Goal: Information Seeking & Learning: Learn about a topic

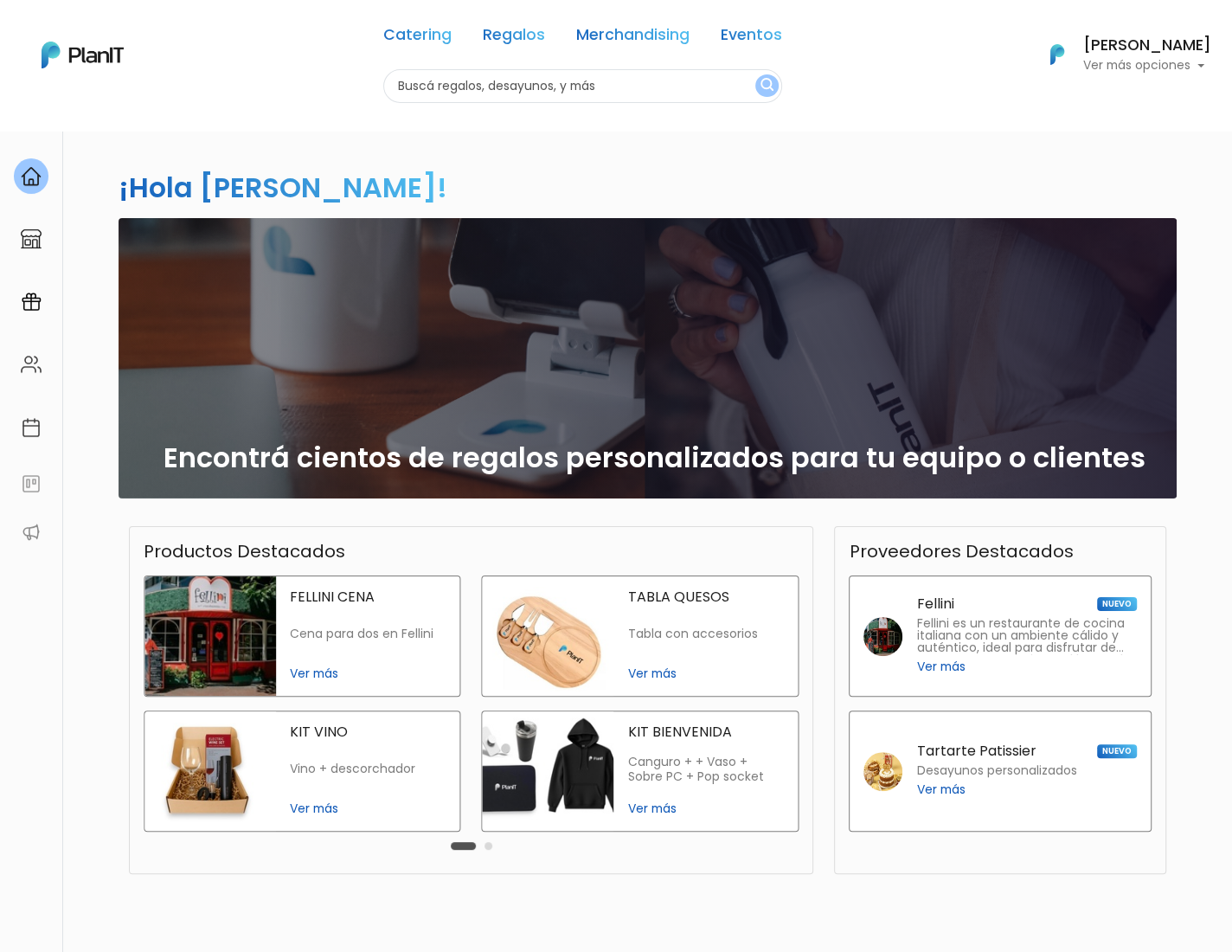
click at [517, 38] on link "Regalos" at bounding box center [514, 39] width 63 height 21
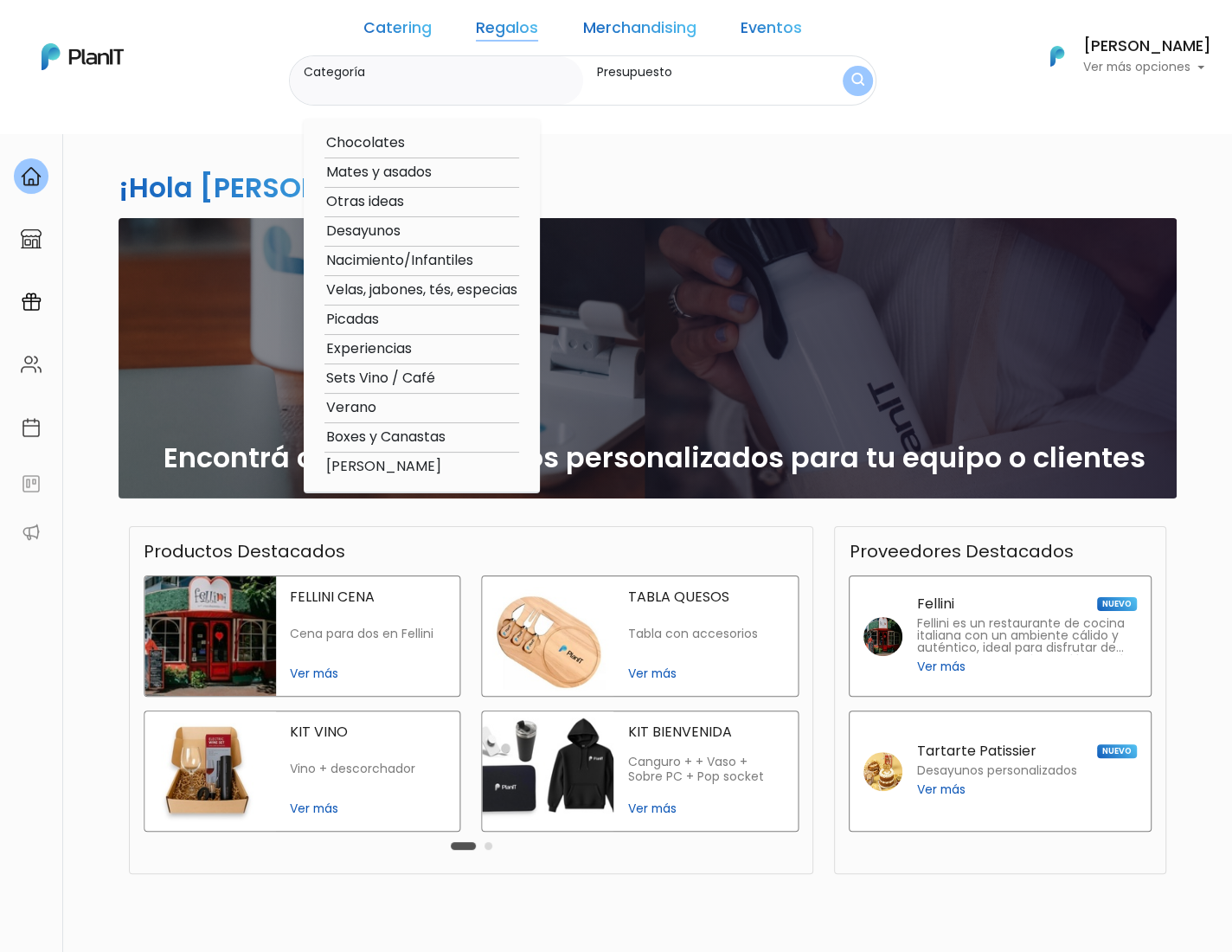
click at [426, 31] on link "Catering" at bounding box center [398, 32] width 68 height 21
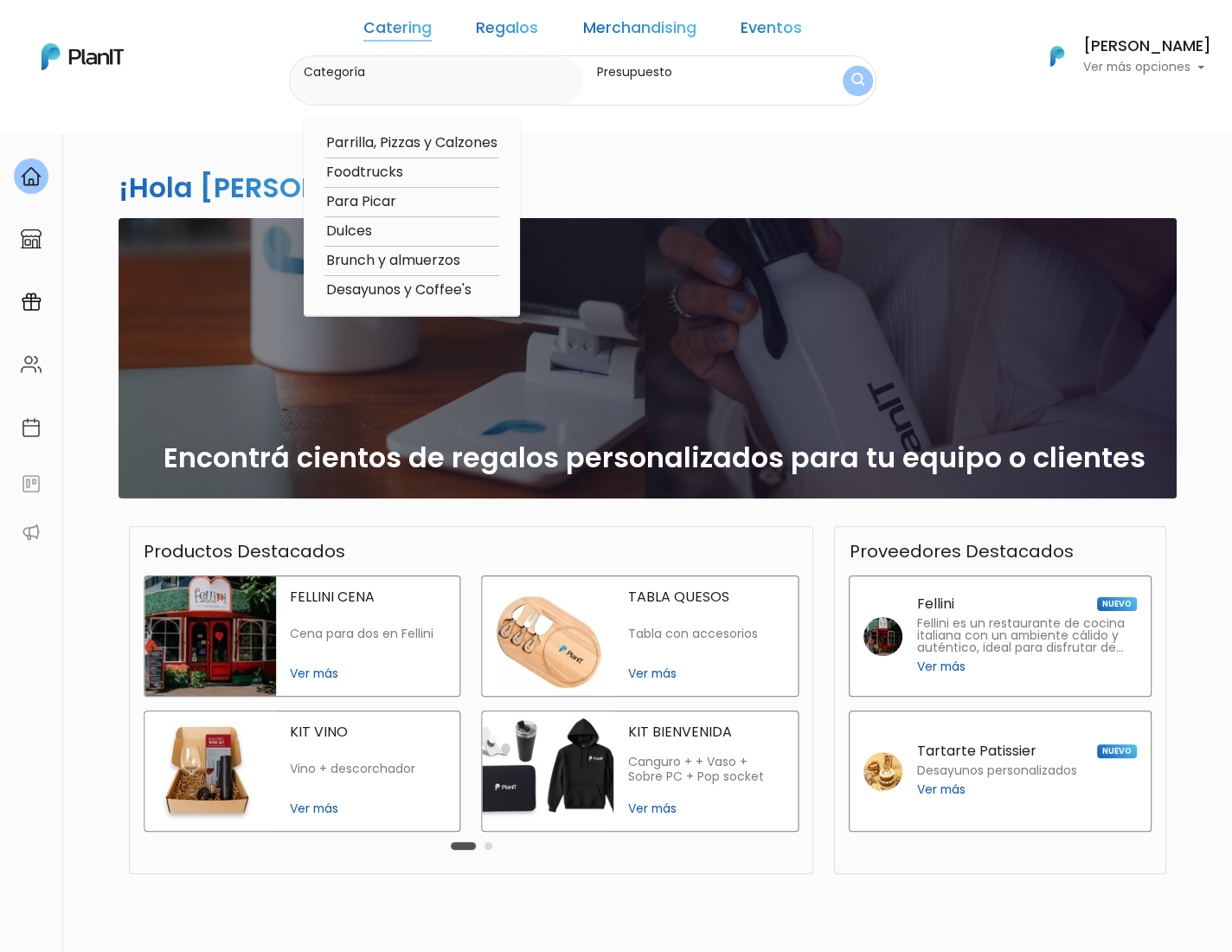
click at [269, 83] on div "Catering Regalos Merchandising Eventos Catering Regalos Merchandising Eventos C…" at bounding box center [616, 56] width 1232 height 99
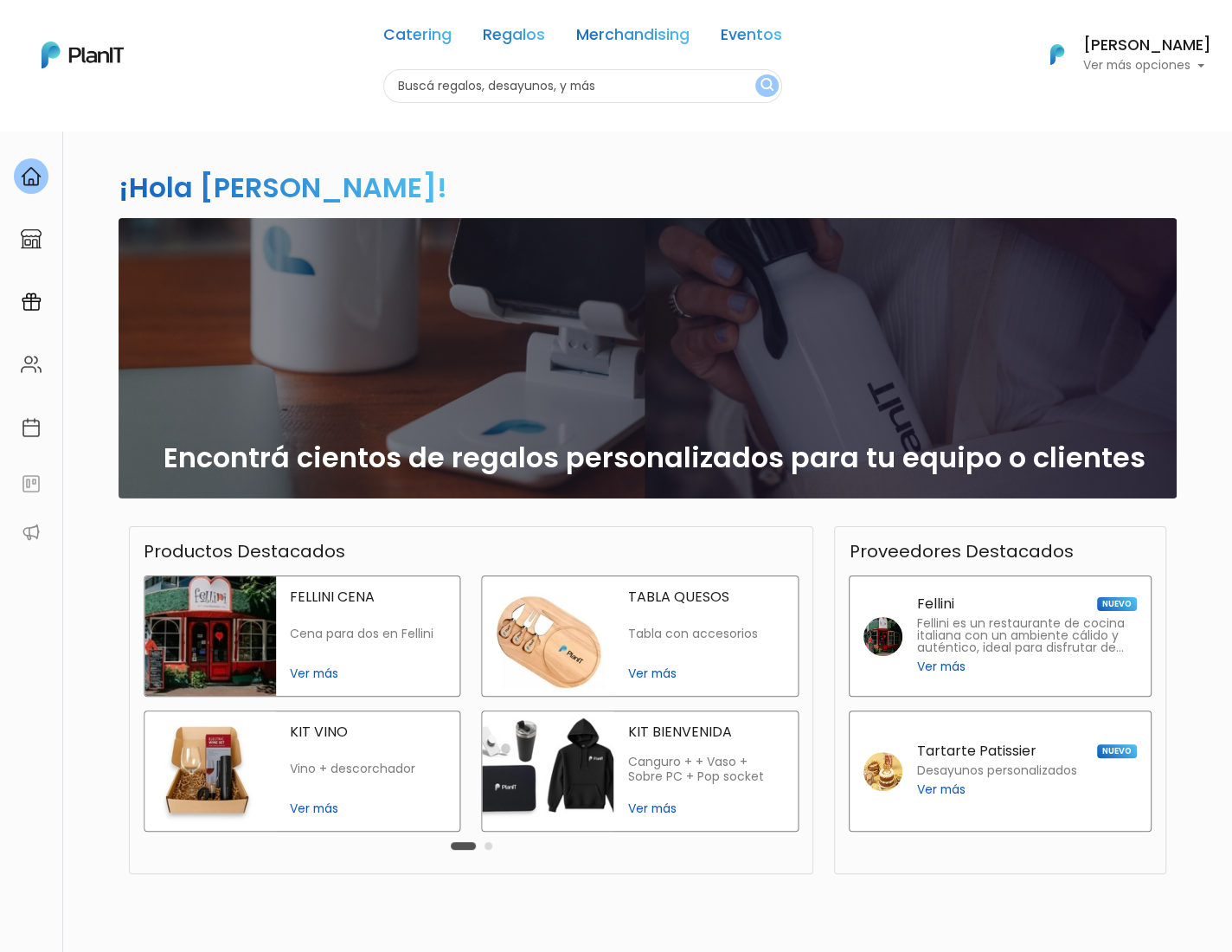
click at [501, 839] on div "KIT BIENVENIDA Canguro + + Vaso + Sobre PC + Pop socket Ver más" at bounding box center [641, 778] width 339 height 135
click at [480, 845] on div "Carousel Pagination" at bounding box center [472, 846] width 50 height 21
click at [485, 844] on button "Carousel Page 2" at bounding box center [489, 846] width 8 height 8
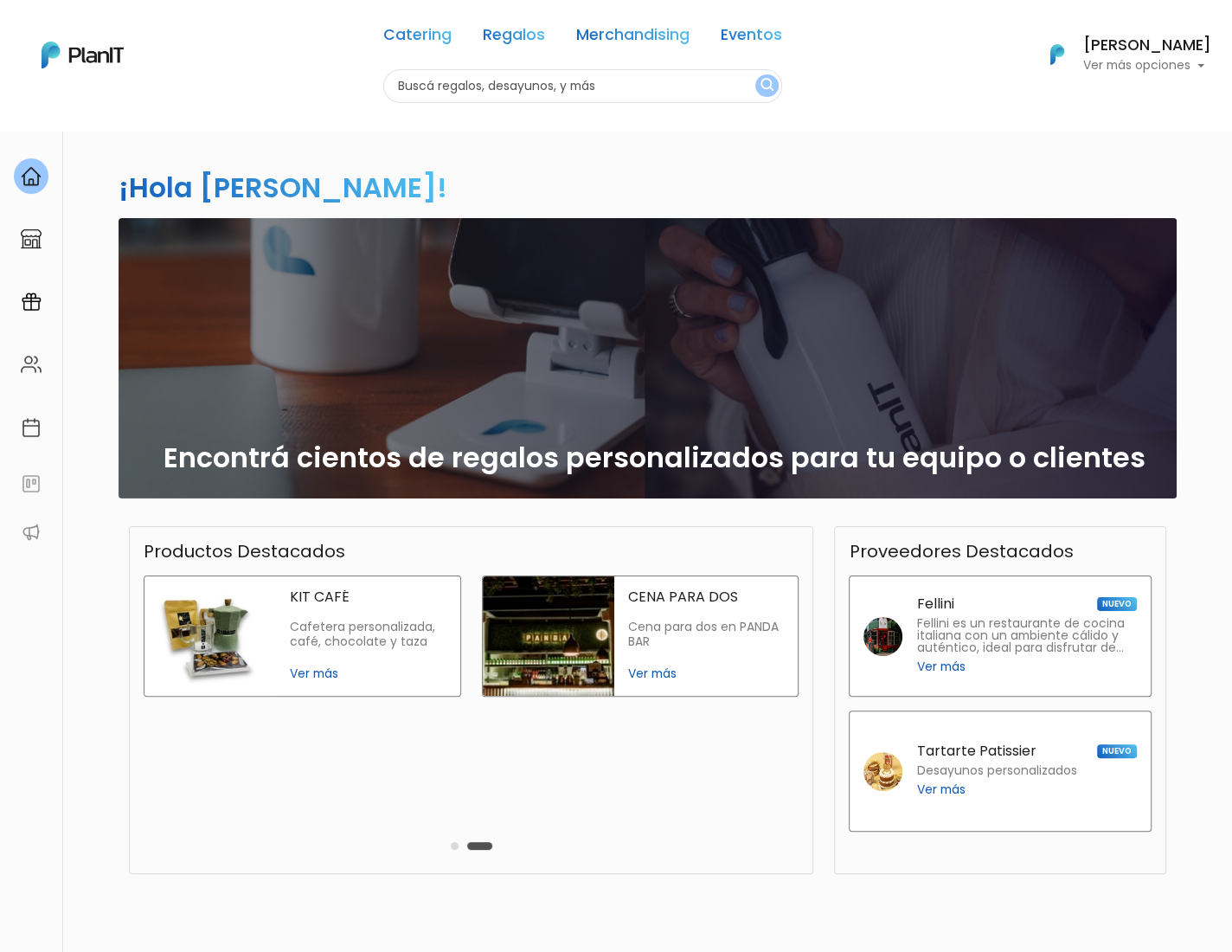
click at [456, 843] on button "Carousel Page 1" at bounding box center [454, 846] width 8 height 8
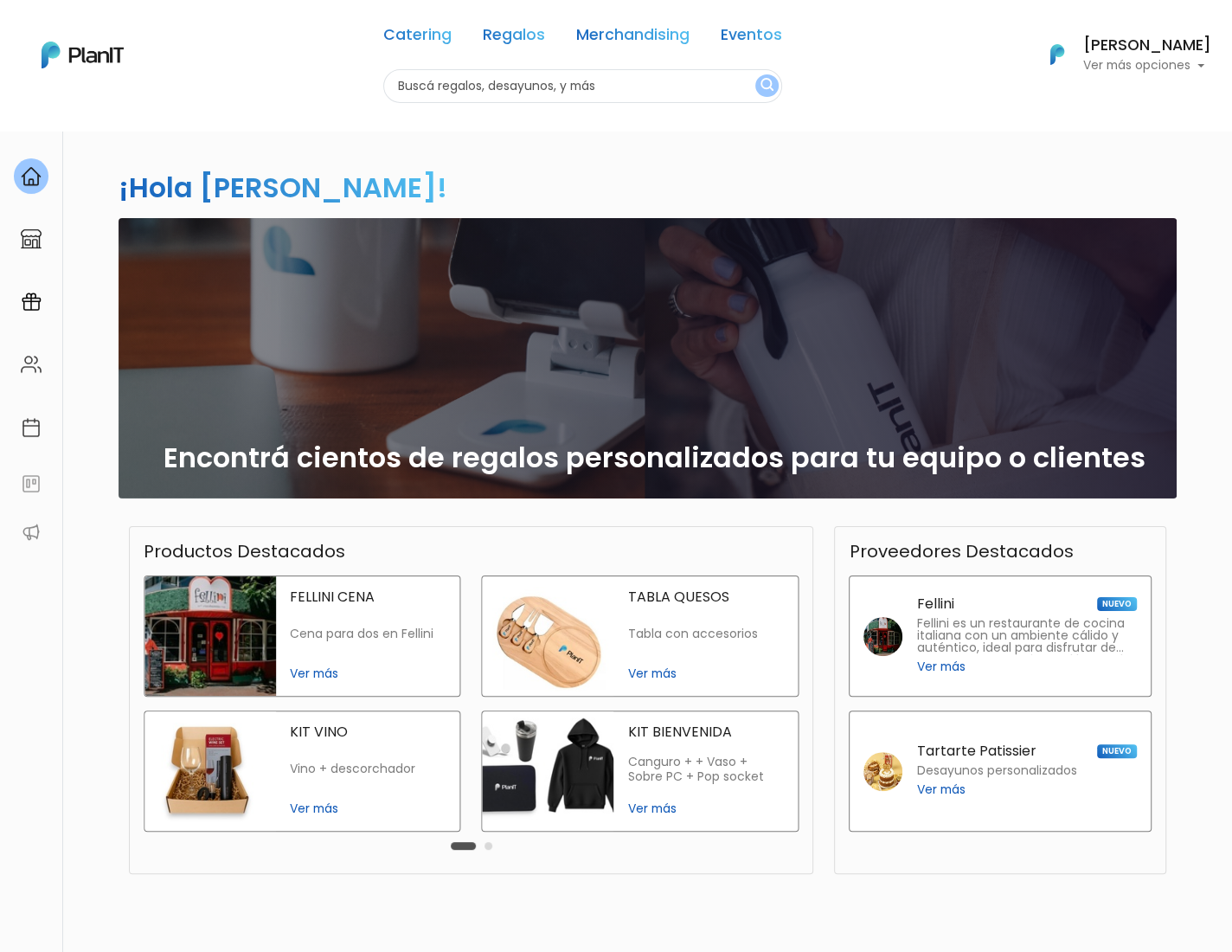
click at [525, 33] on link "Regalos" at bounding box center [514, 39] width 63 height 21
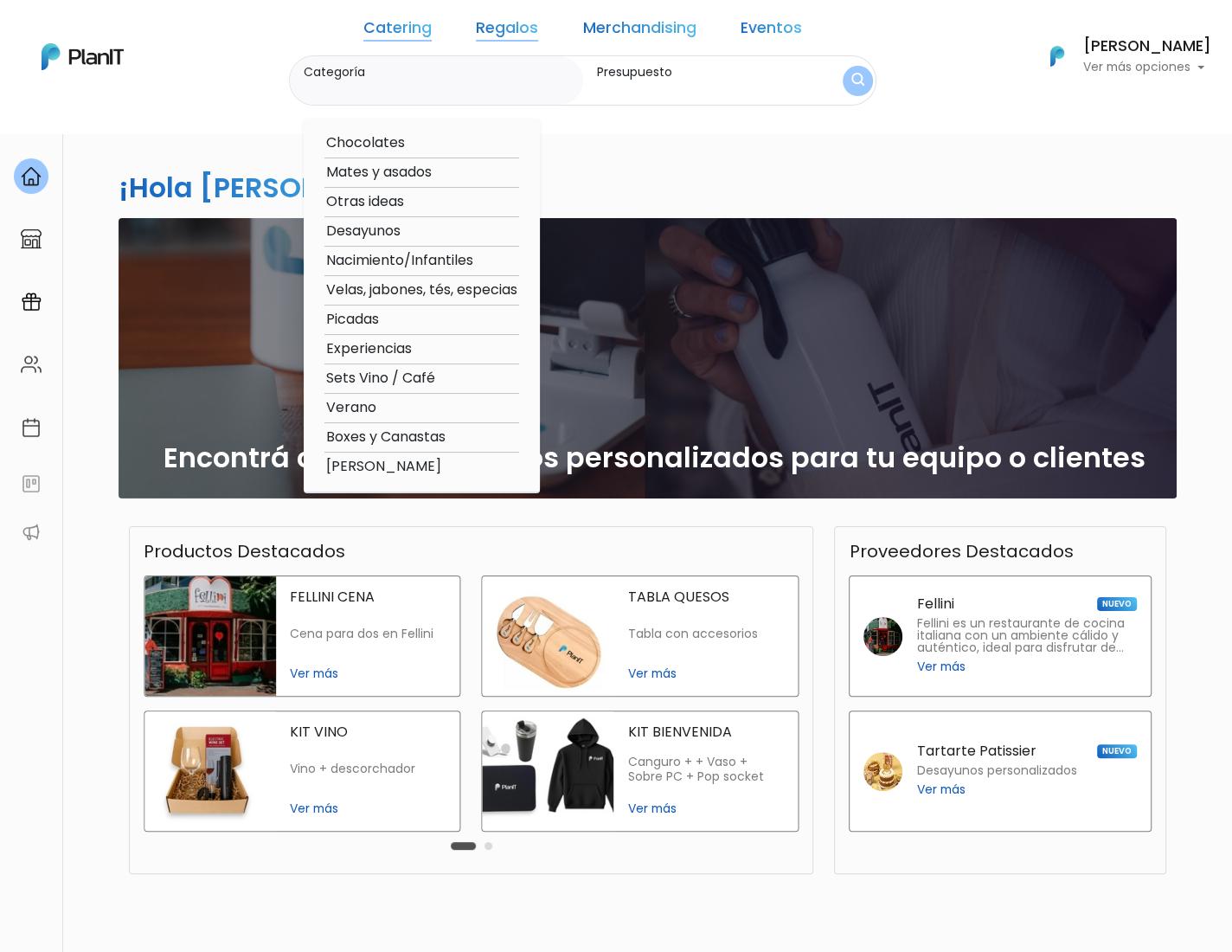
click at [412, 30] on link "Catering" at bounding box center [398, 32] width 68 height 21
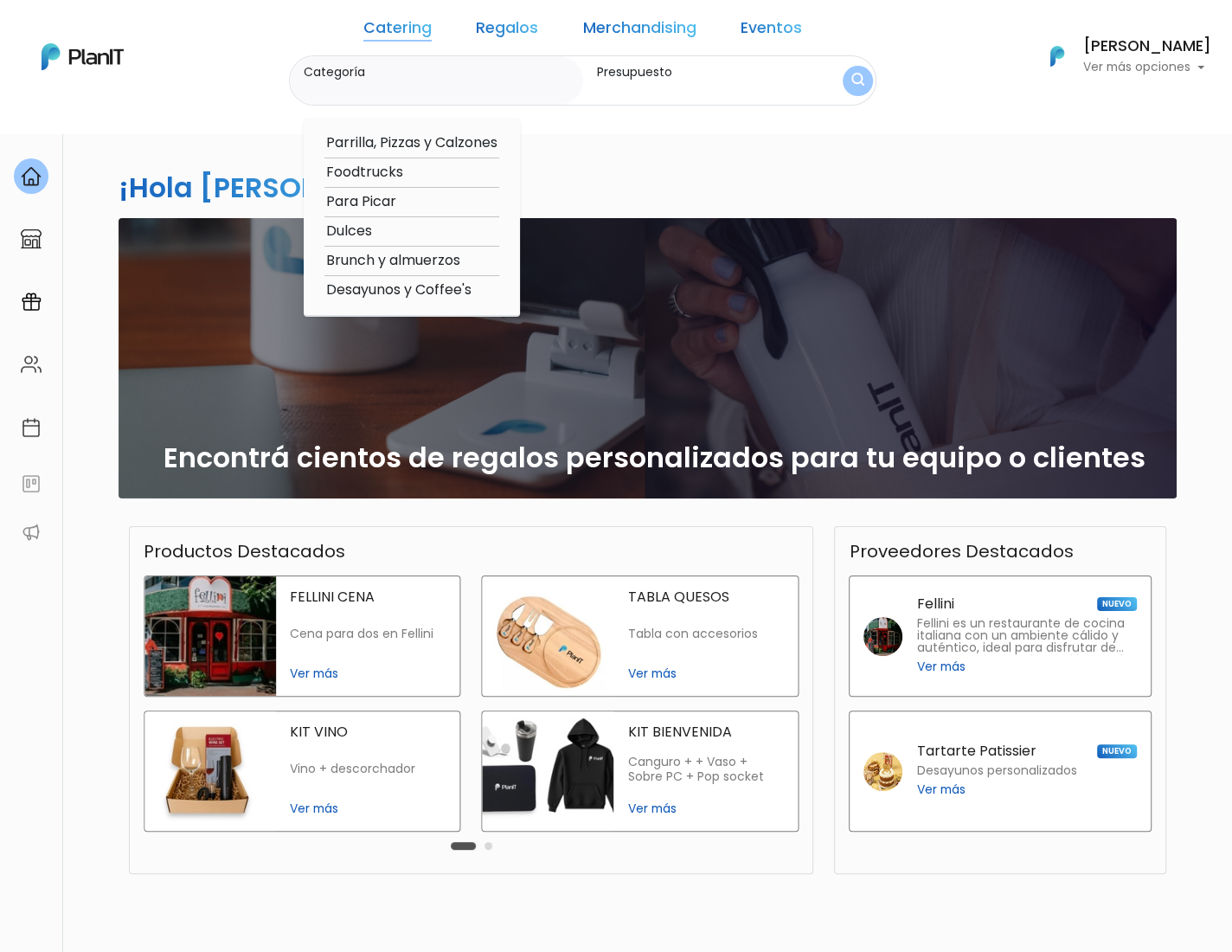
click at [510, 21] on link "Regalos" at bounding box center [507, 32] width 63 height 21
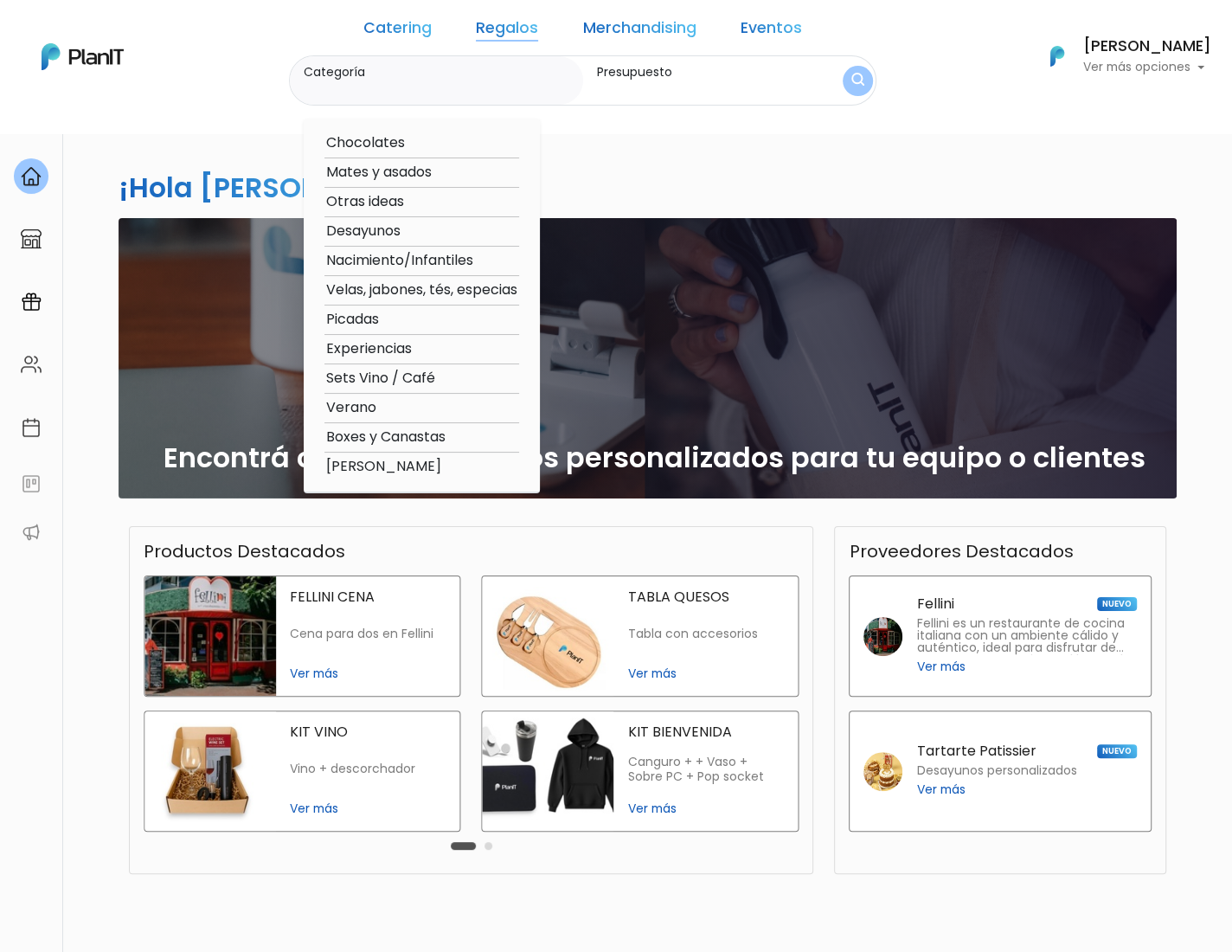
click at [393, 142] on option "Chocolates" at bounding box center [422, 143] width 194 height 21
type input "Chocolates"
type input "$0 - $1000"
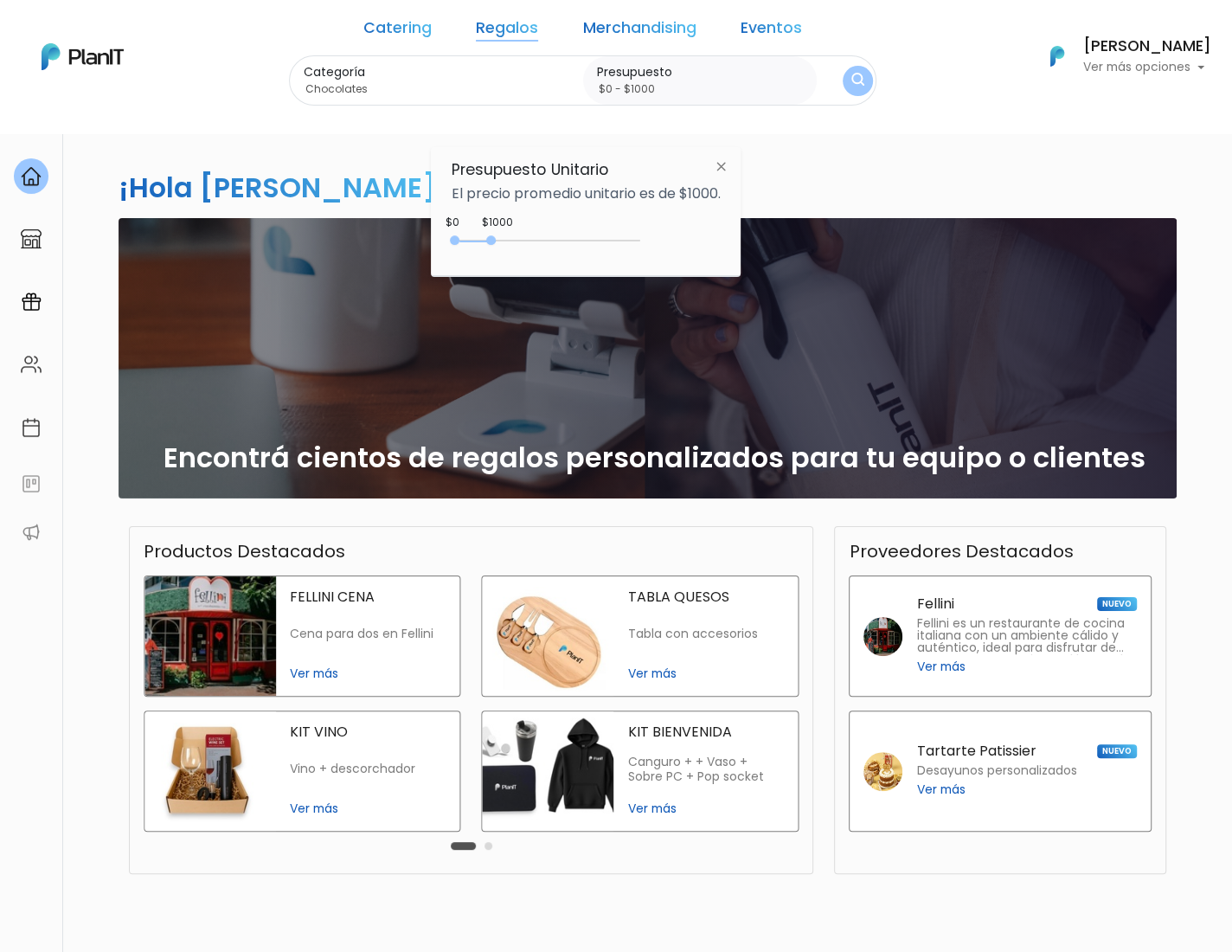
click at [843, 86] on button "submit" at bounding box center [858, 80] width 30 height 30
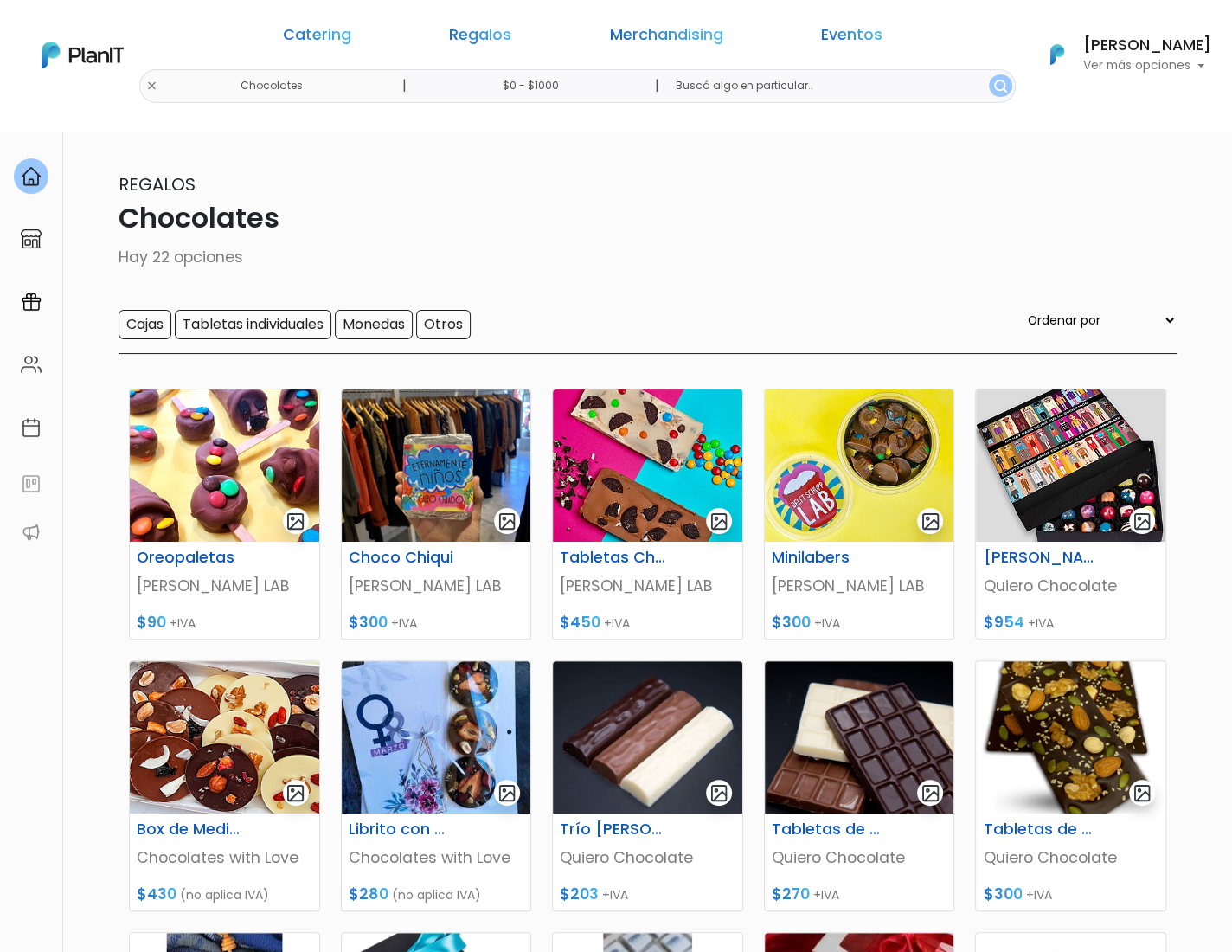
click at [608, 83] on input "$0 - $1000" at bounding box center [533, 86] width 263 height 34
drag, startPoint x: 499, startPoint y: 231, endPoint x: 708, endPoint y: 233, distance: 209.0
click at [717, 237] on div "$1000 $0 0 : 1000 0 1000 0,1000" at bounding box center [585, 241] width 269 height 35
type input "$0 - Más de $5000"
drag, startPoint x: 491, startPoint y: 238, endPoint x: 714, endPoint y: 250, distance: 223.3
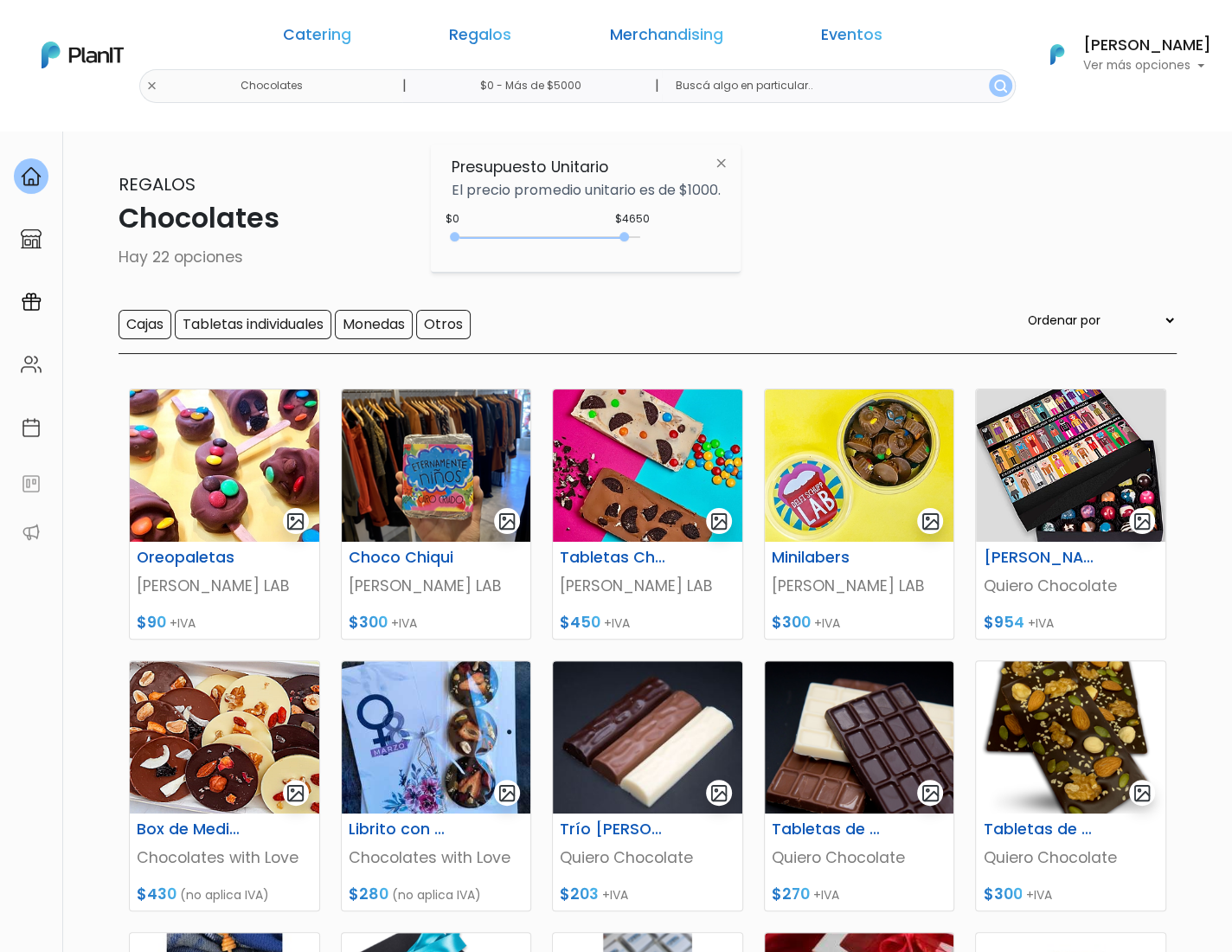
click at [714, 250] on div "$4650 $0 0 : 4650 0 4650 0,5000" at bounding box center [585, 241] width 269 height 35
click at [994, 83] on img "submit" at bounding box center [1000, 86] width 13 height 13
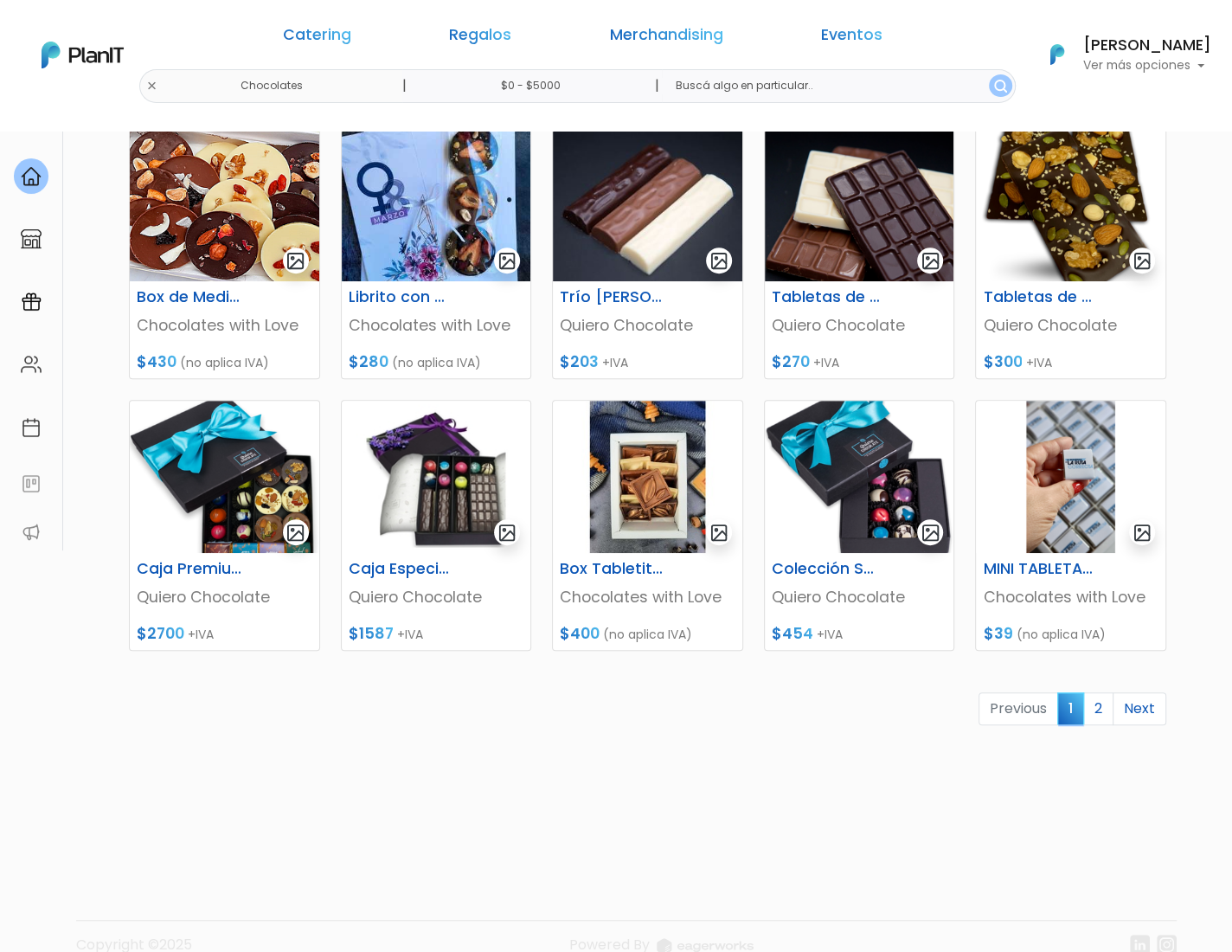
scroll to position [569, 0]
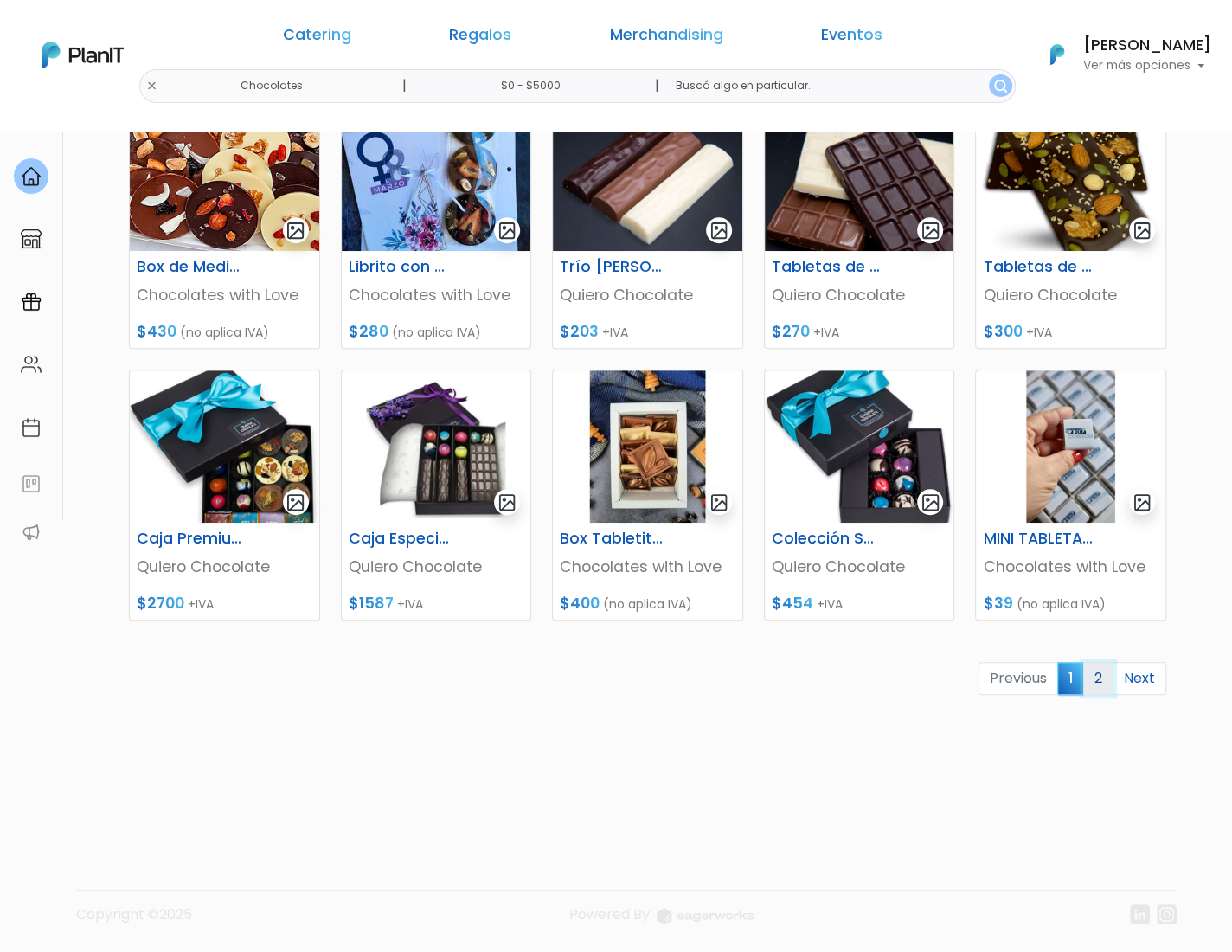
click at [1103, 665] on link "2" at bounding box center [1098, 679] width 30 height 33
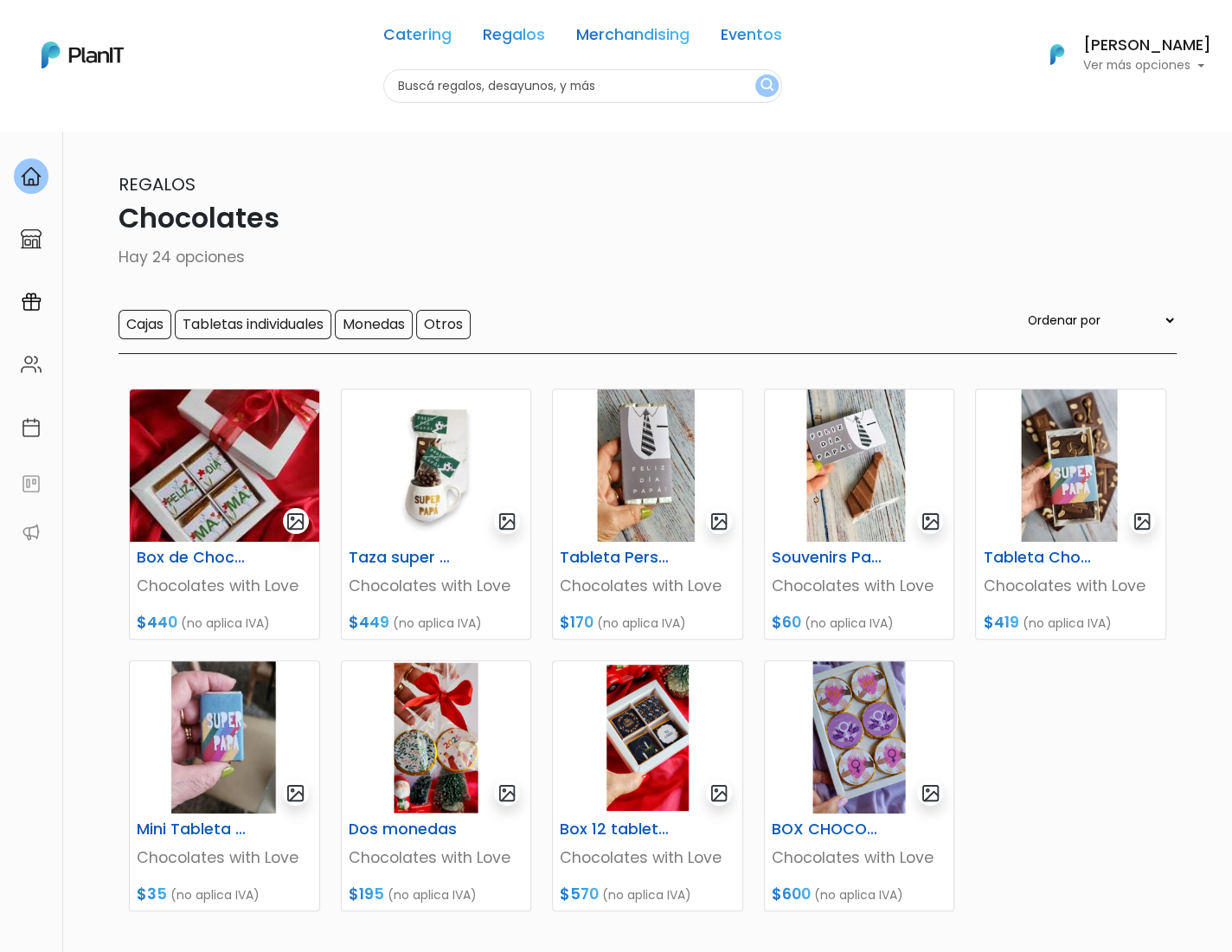
click at [334, 82] on div "Catering Regalos Merchandising Eventos Chocolates | $0 - $5000 | Catering Regal…" at bounding box center [616, 55] width 1232 height 96
click at [453, 73] on input "text" at bounding box center [582, 86] width 399 height 34
click at [765, 82] on img "submit" at bounding box center [766, 86] width 13 height 16
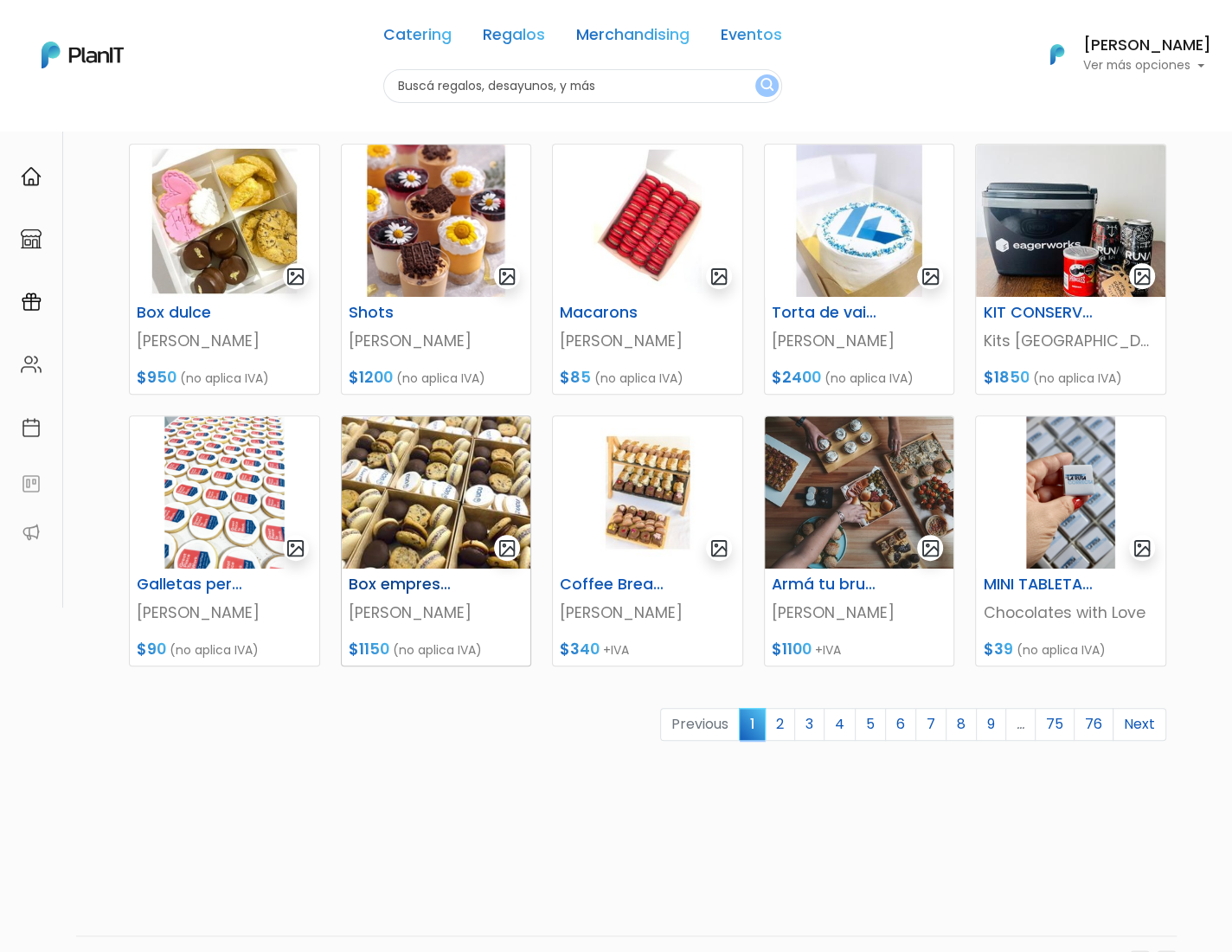
scroll to position [527, 0]
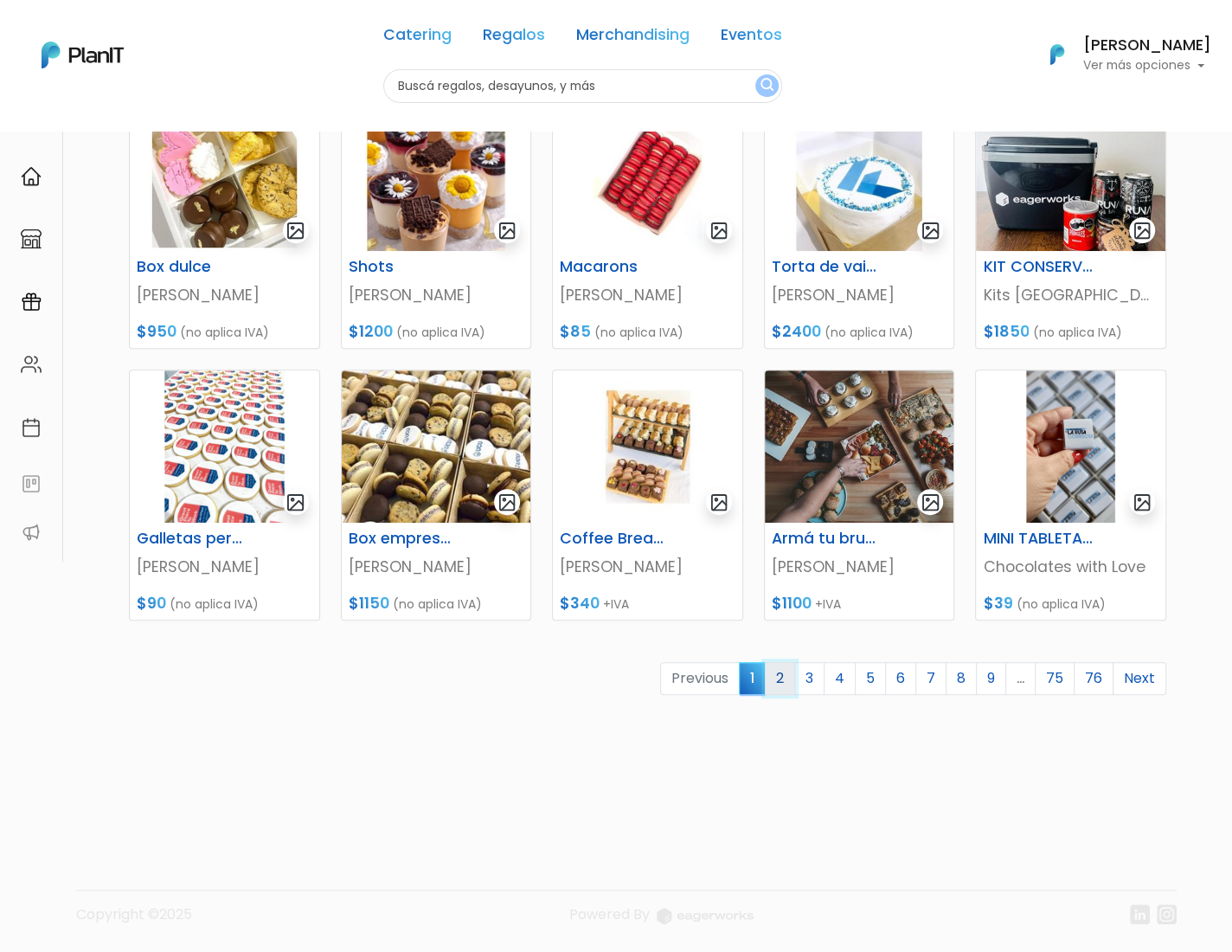
click at [786, 662] on link "2" at bounding box center [780, 679] width 30 height 33
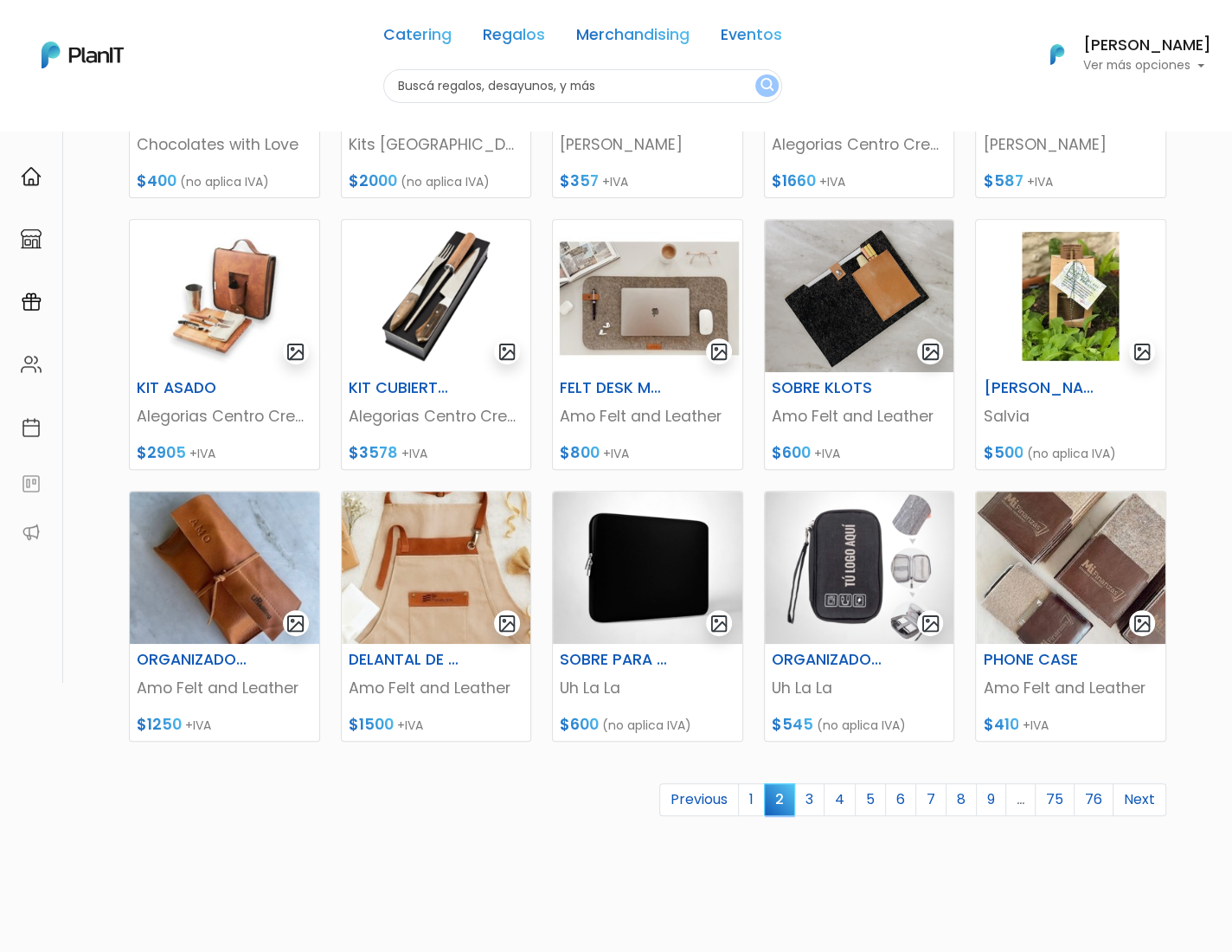
scroll to position [472, 0]
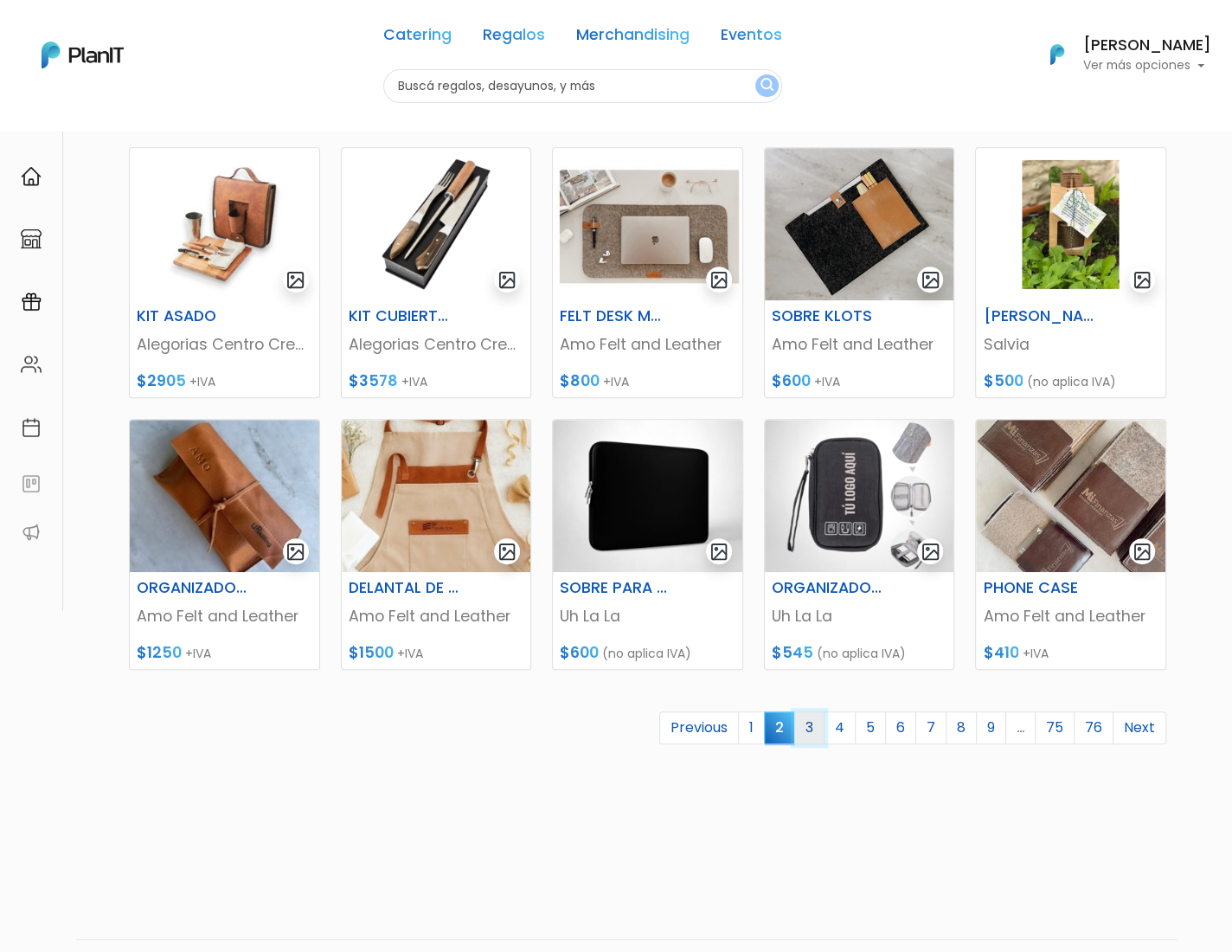
click at [817, 727] on link "3" at bounding box center [808, 728] width 30 height 33
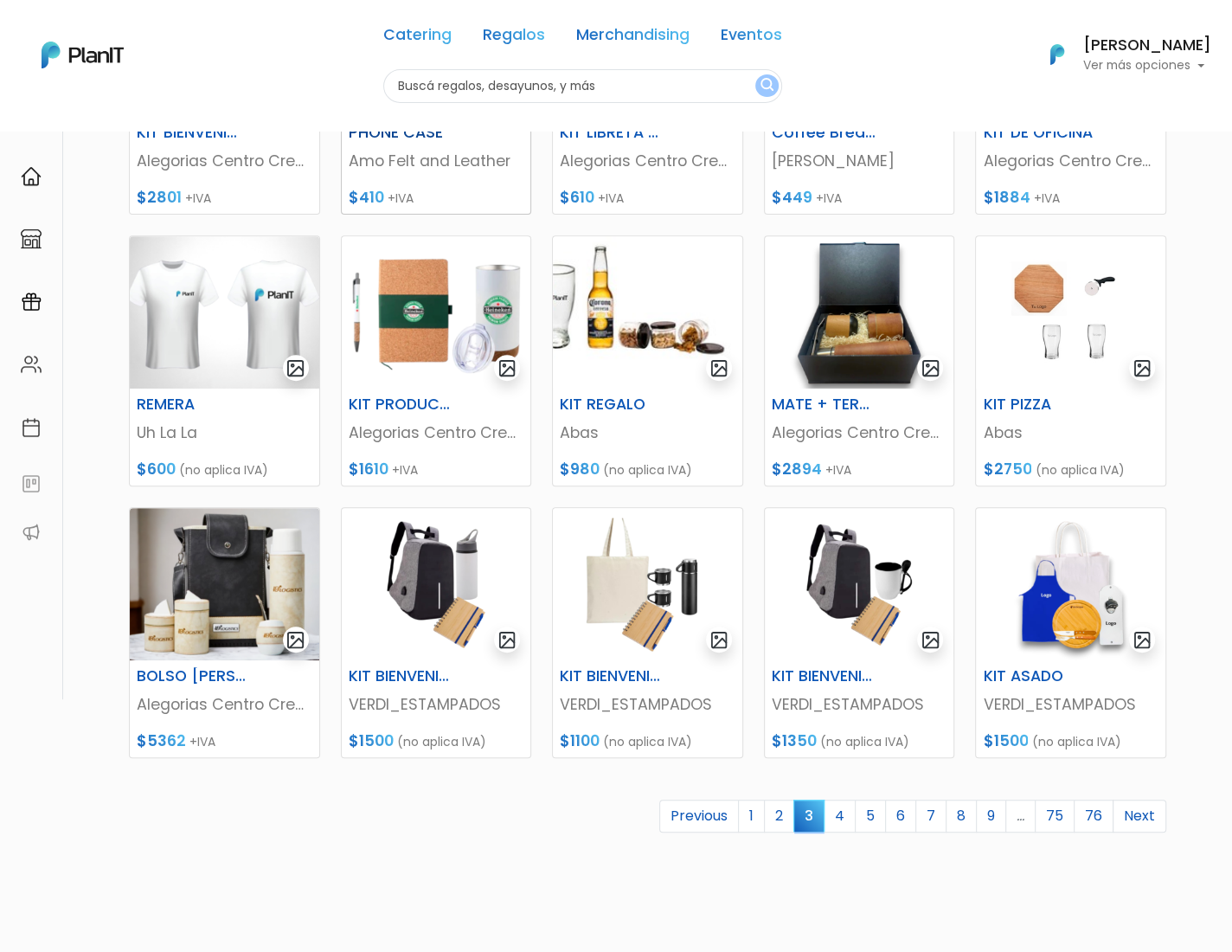
scroll to position [527, 0]
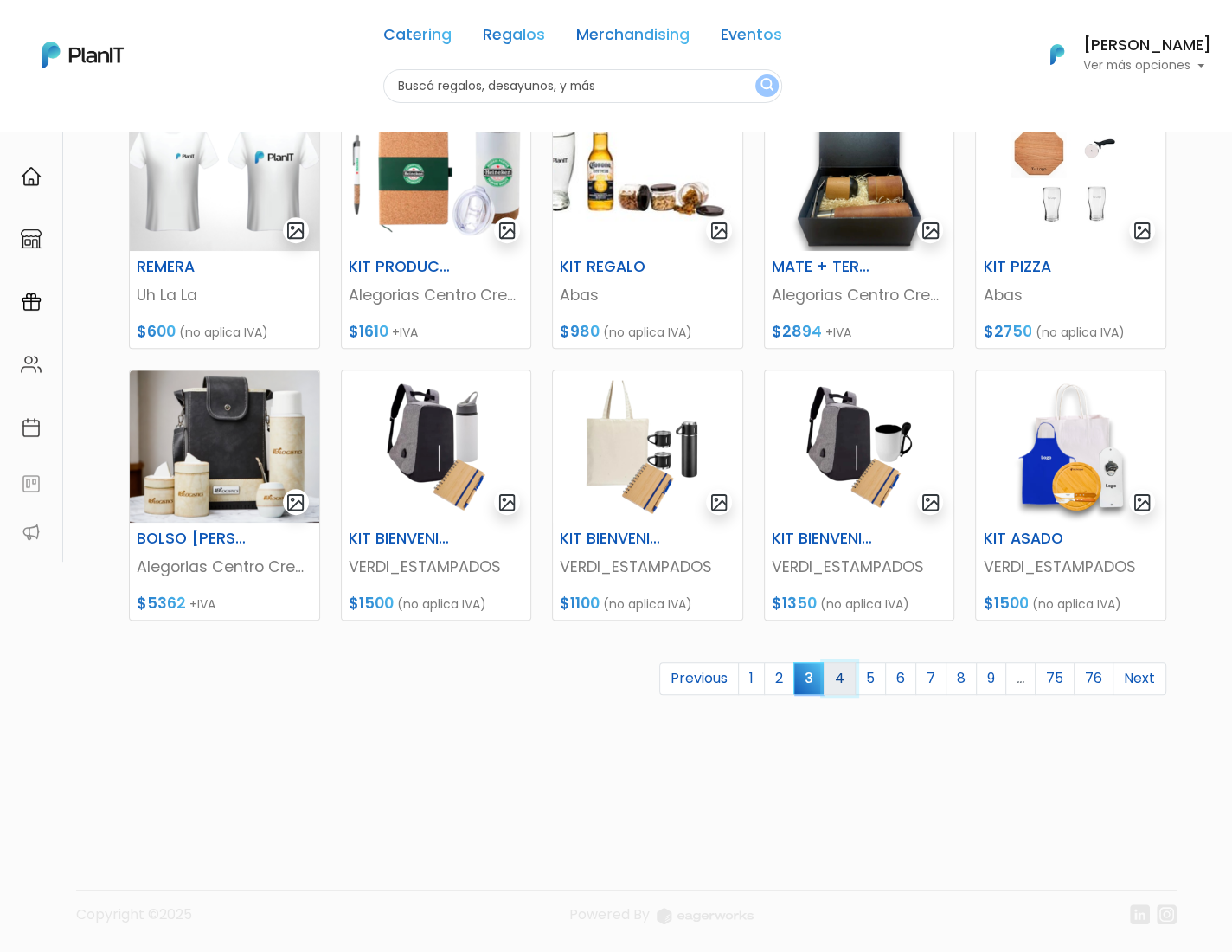
click at [849, 670] on link "4" at bounding box center [839, 679] width 32 height 33
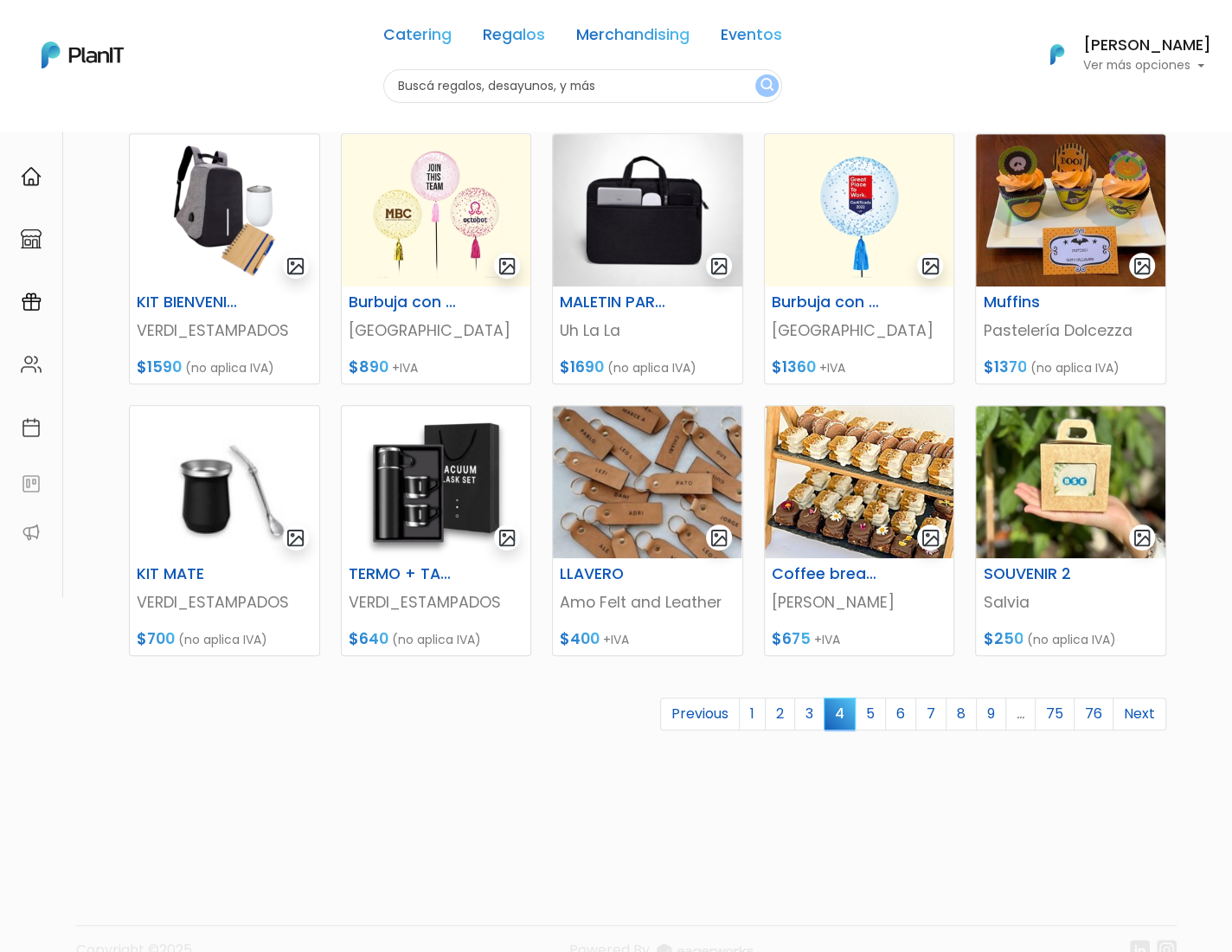
scroll to position [486, 0]
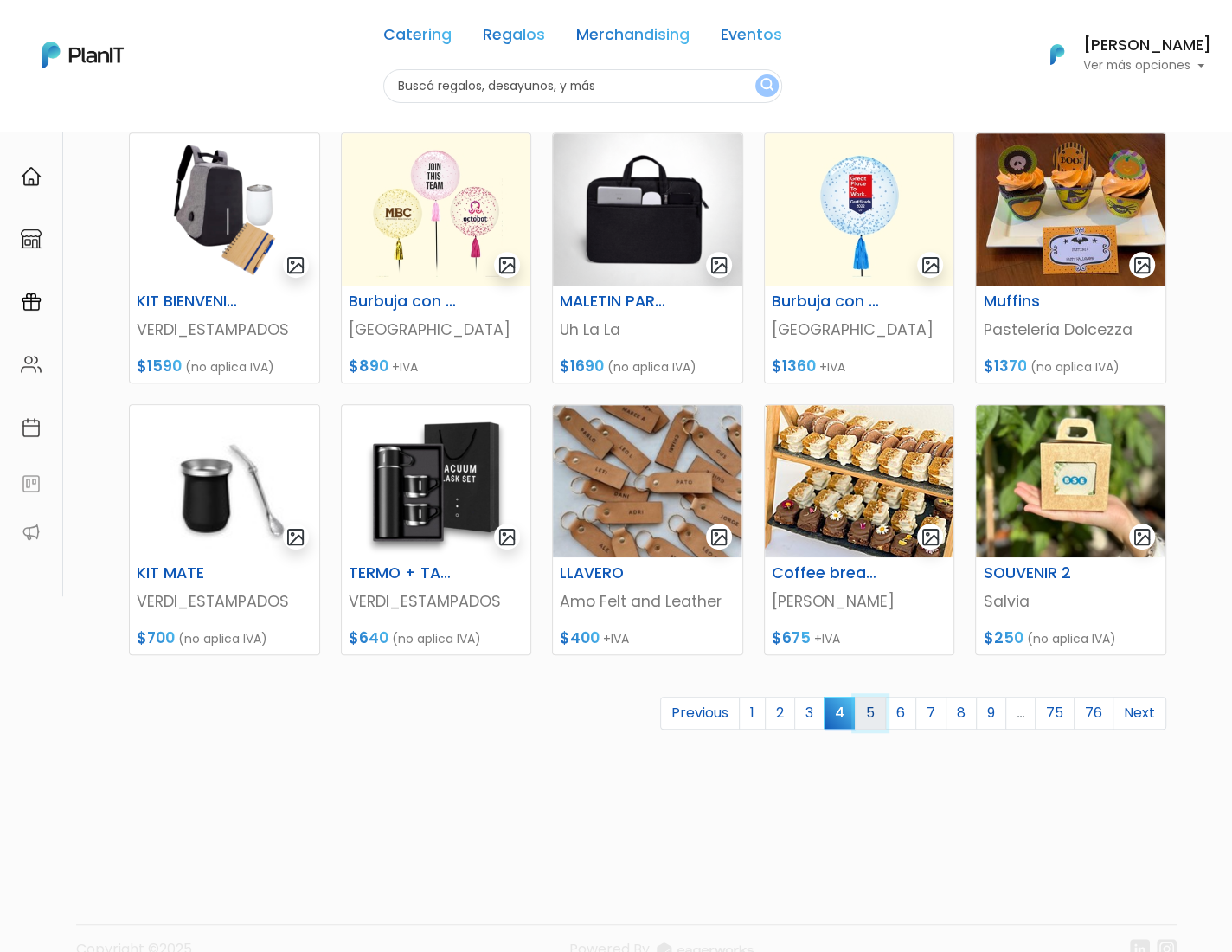
click at [877, 715] on link "5" at bounding box center [870, 713] width 31 height 33
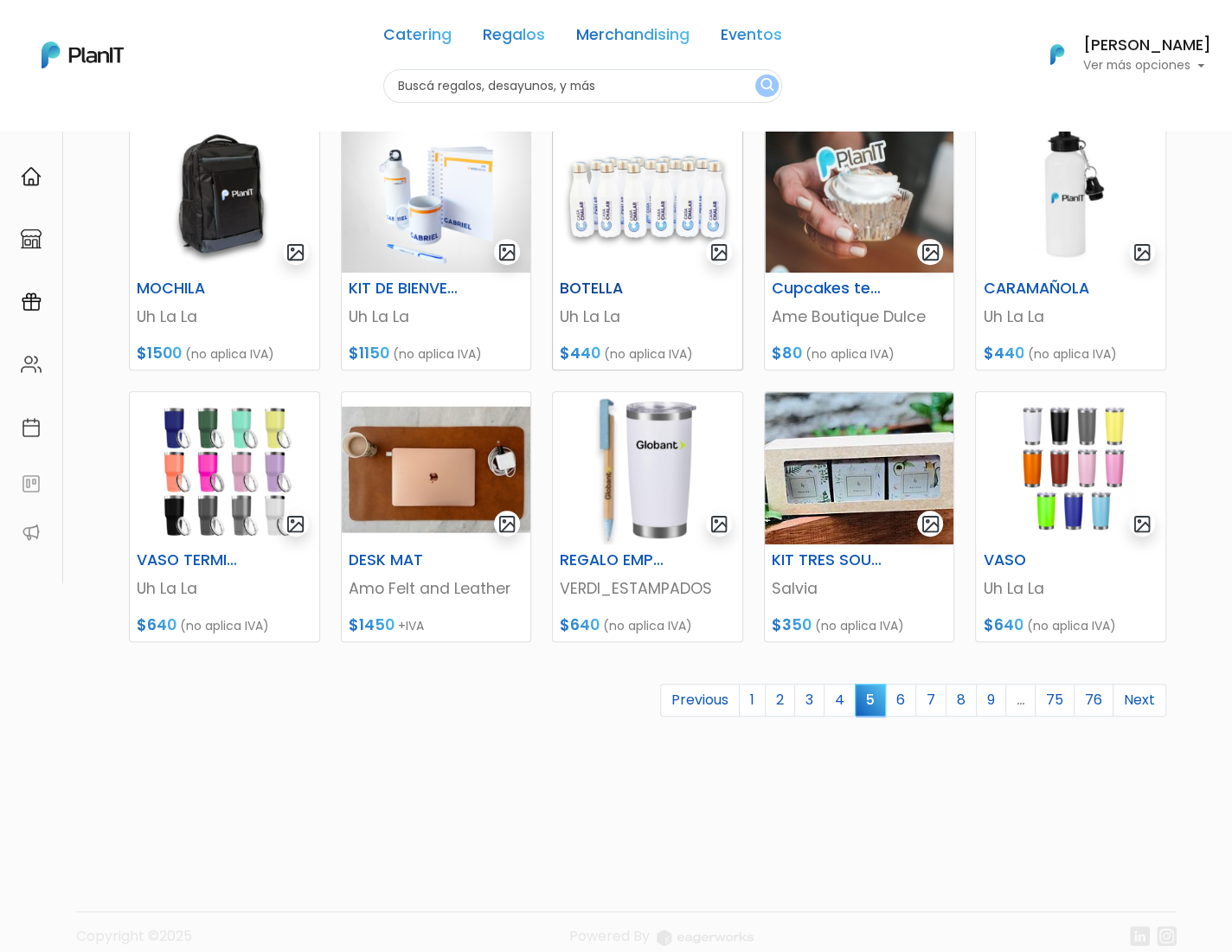
scroll to position [527, 0]
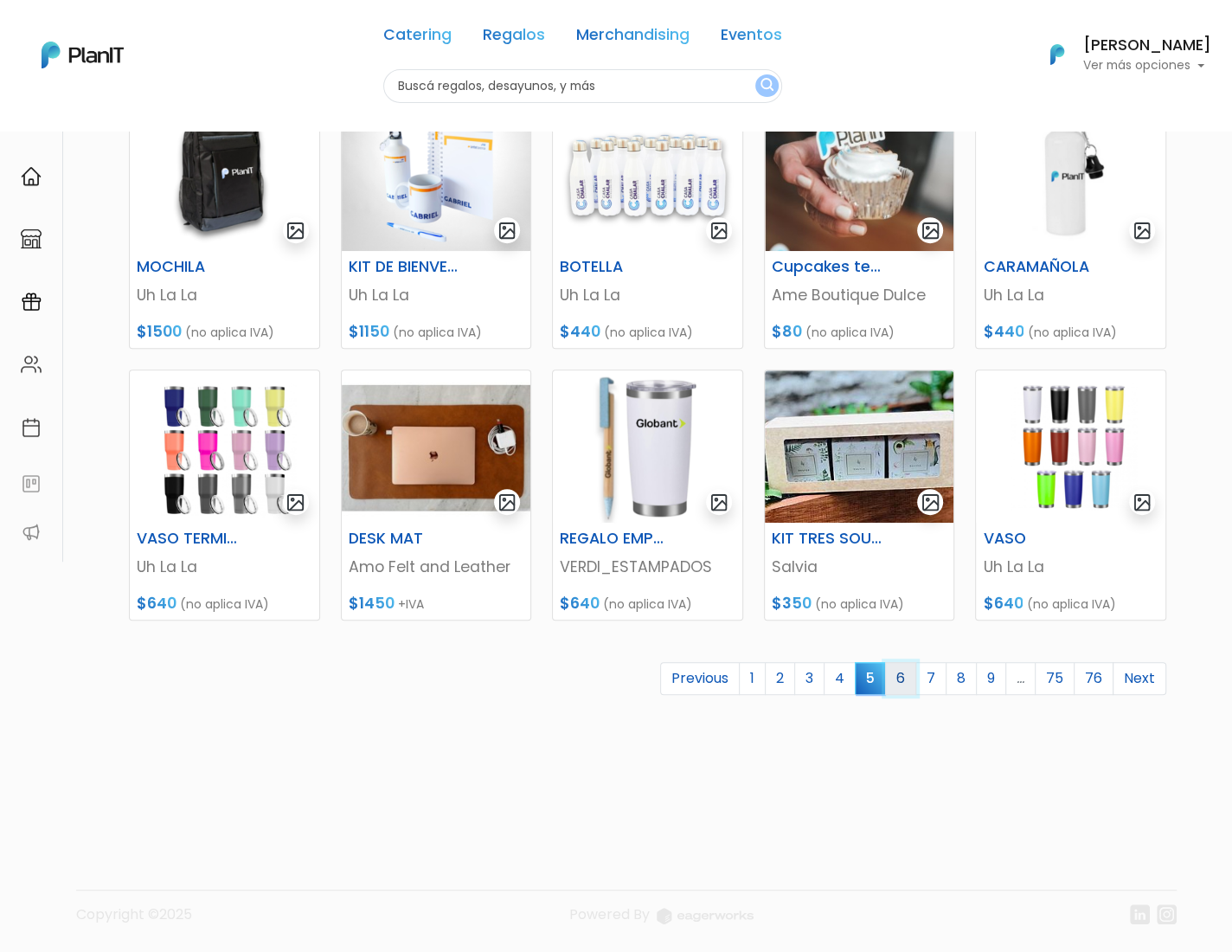
click at [910, 669] on link "6" at bounding box center [901, 679] width 31 height 33
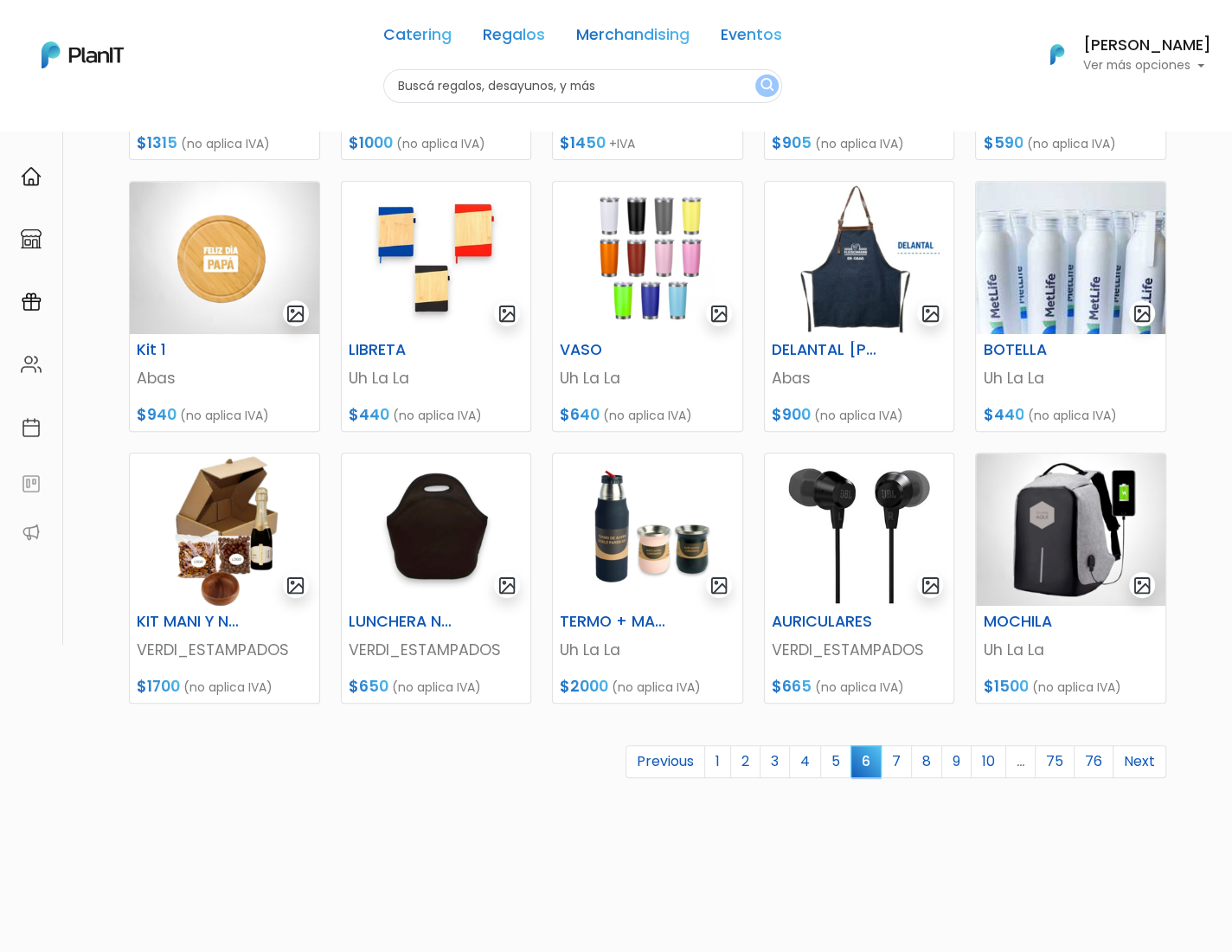
scroll to position [502, 0]
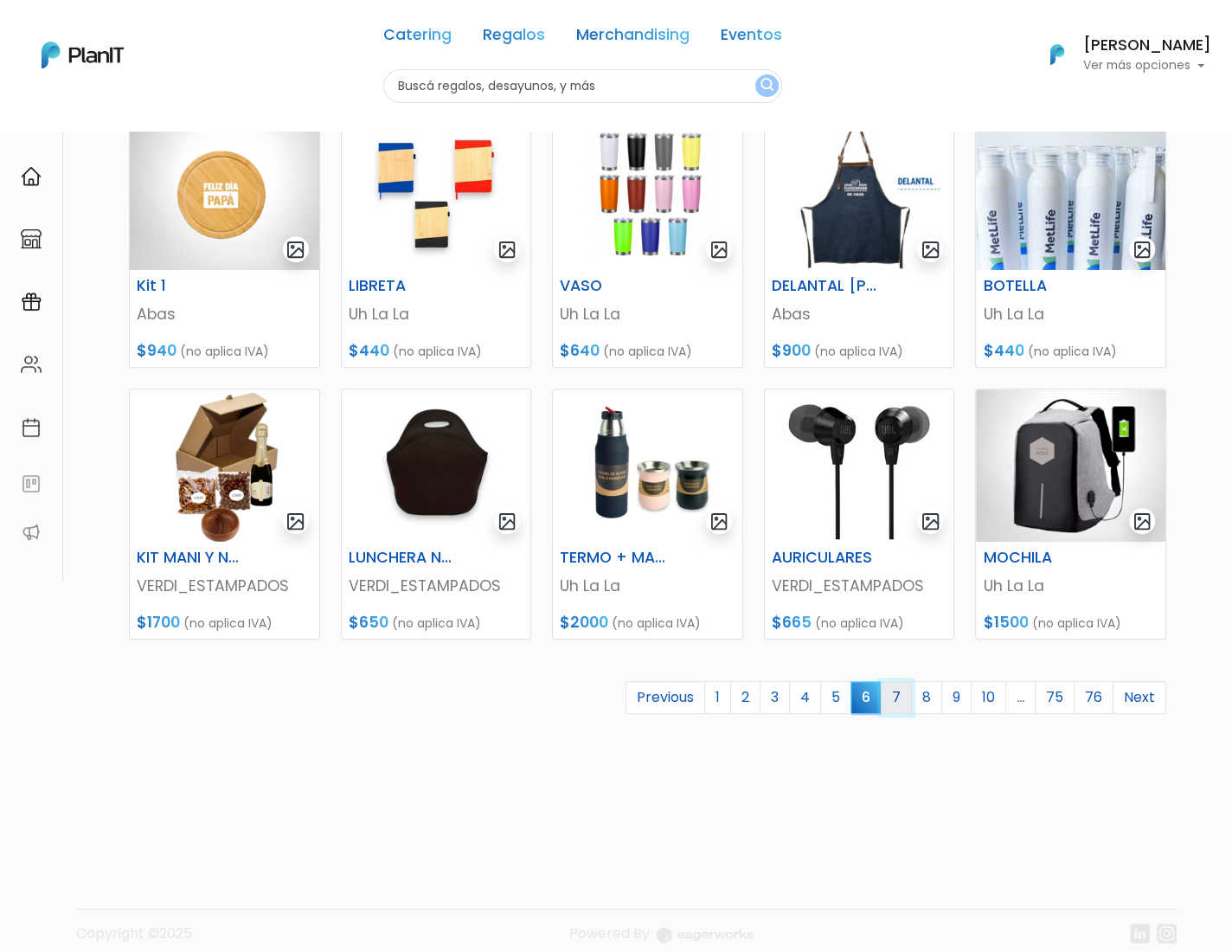
click at [906, 696] on link "7" at bounding box center [896, 698] width 31 height 33
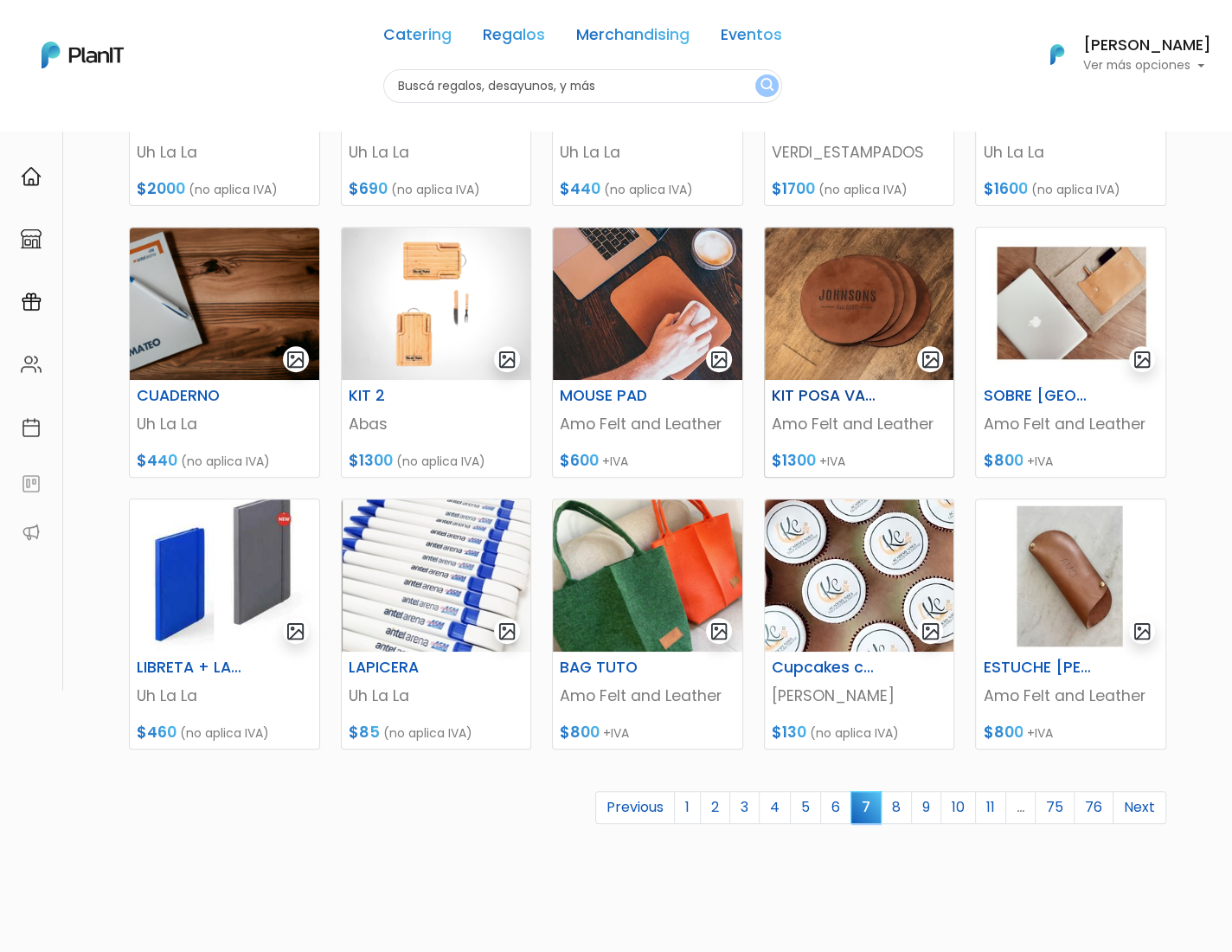
scroll to position [430, 0]
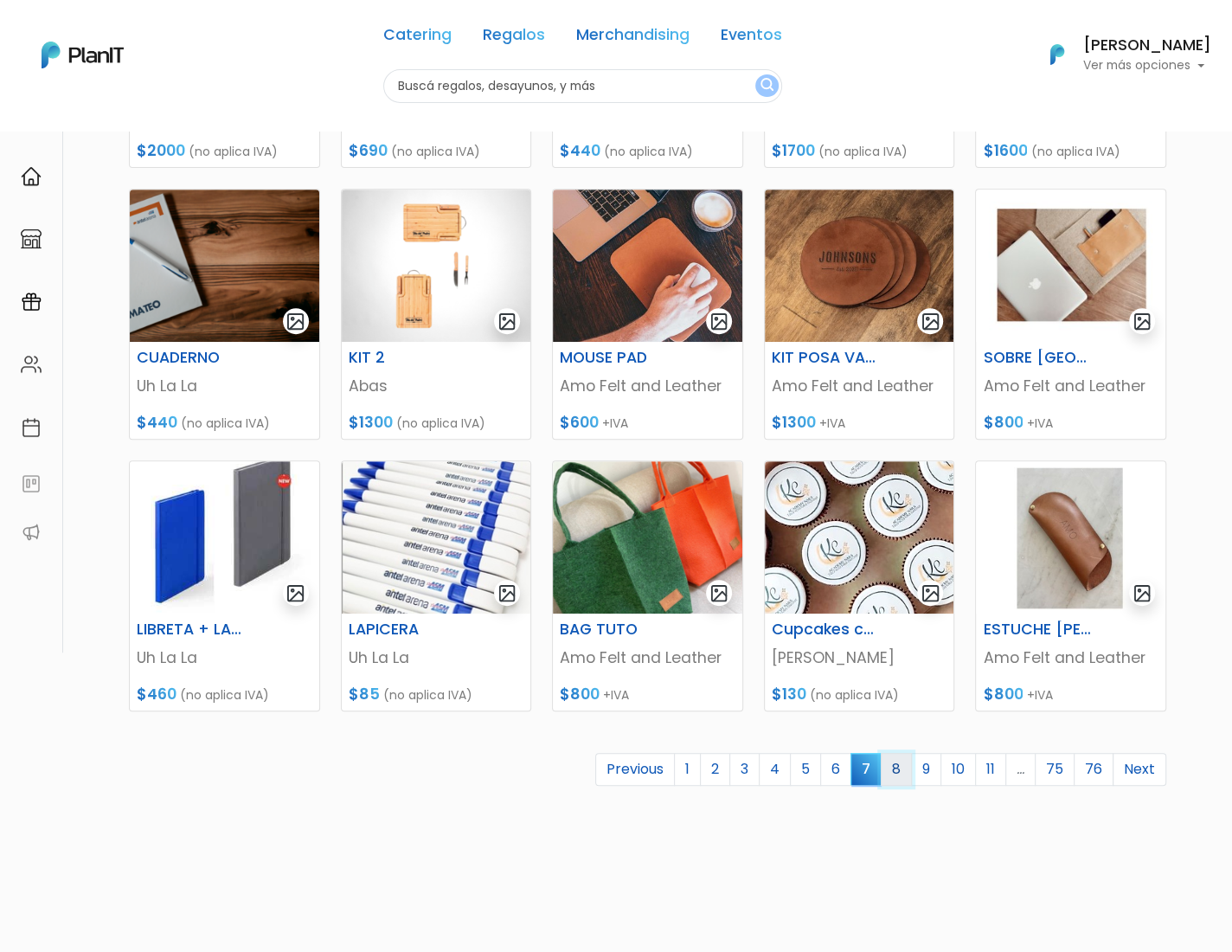
click at [902, 768] on link "8" at bounding box center [896, 769] width 31 height 33
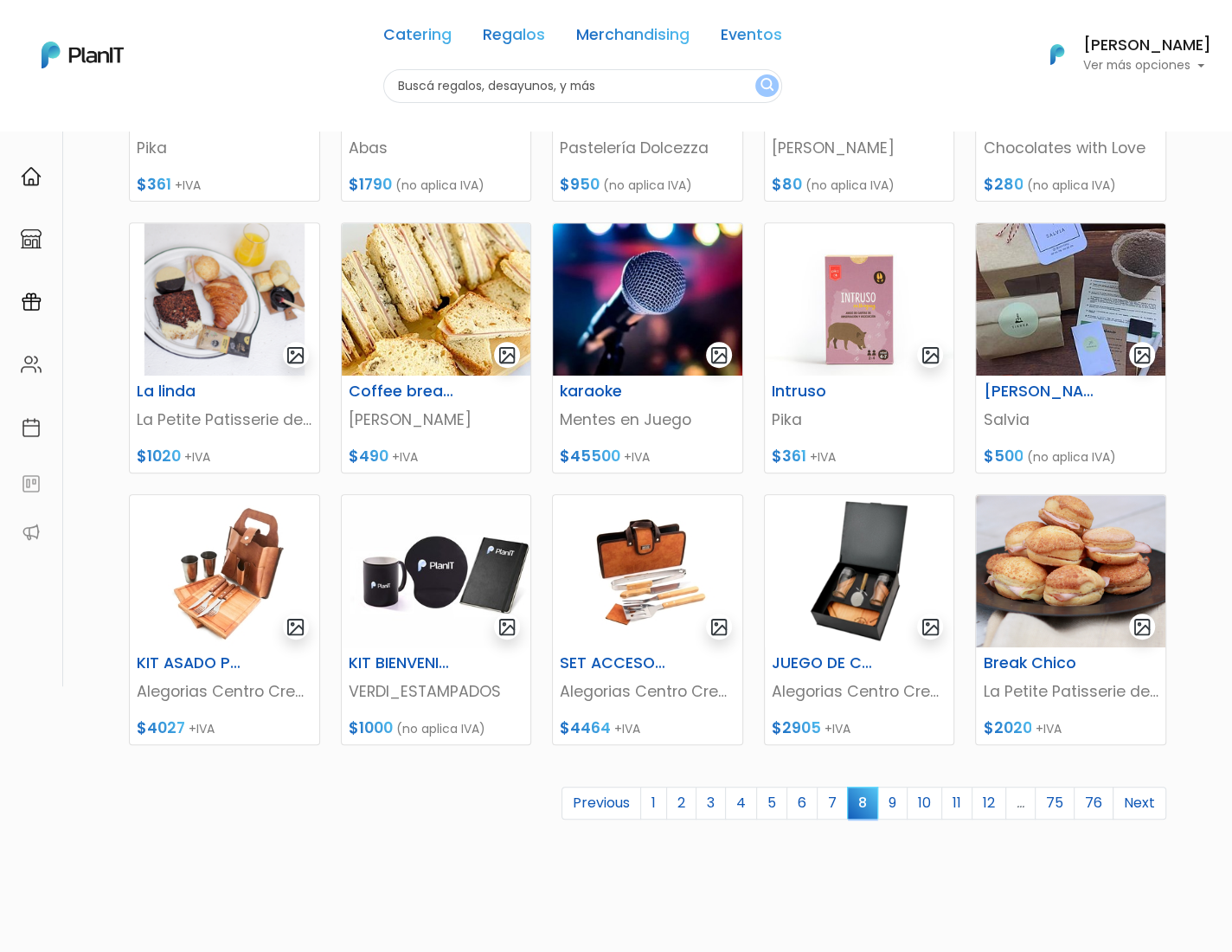
scroll to position [433, 0]
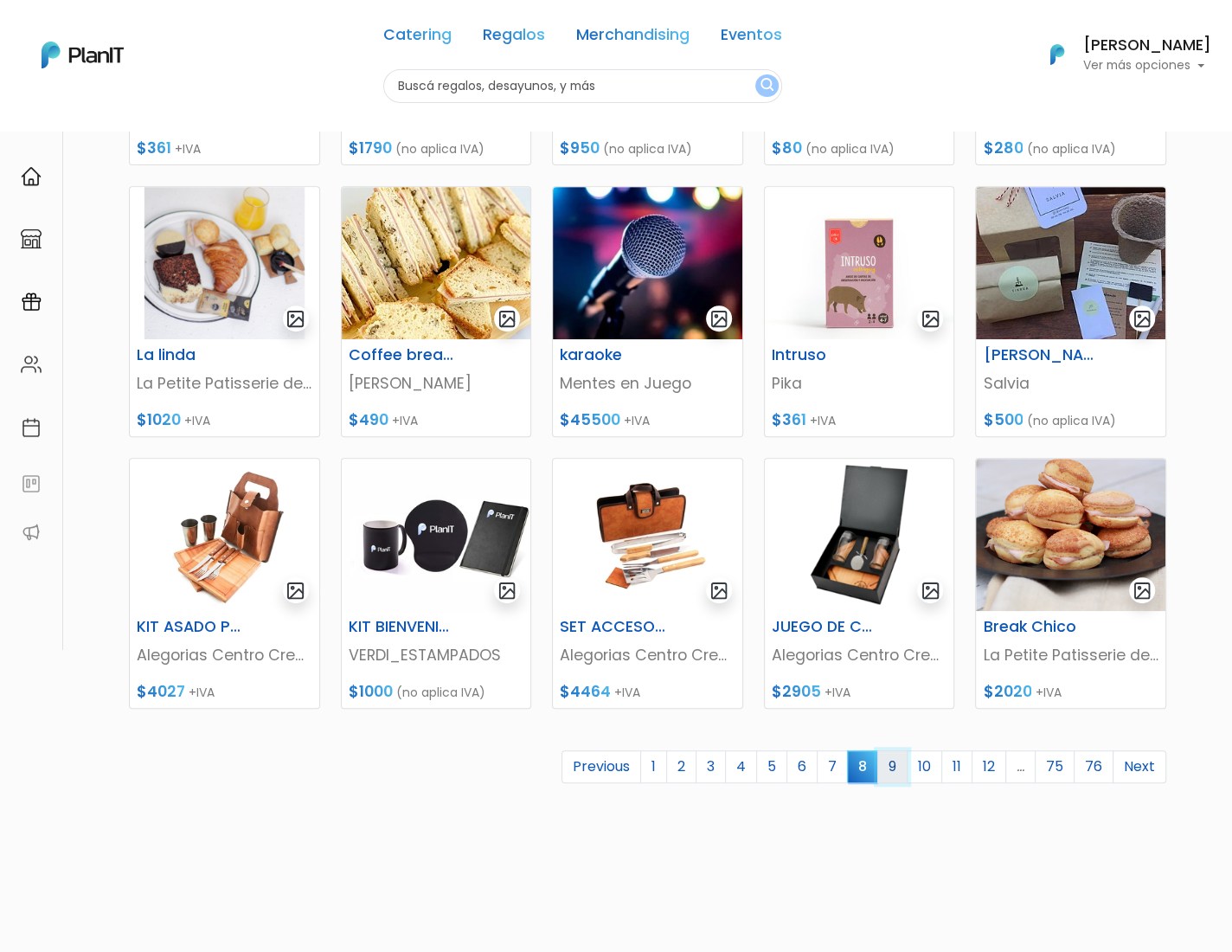
click at [896, 759] on link "9" at bounding box center [892, 767] width 30 height 33
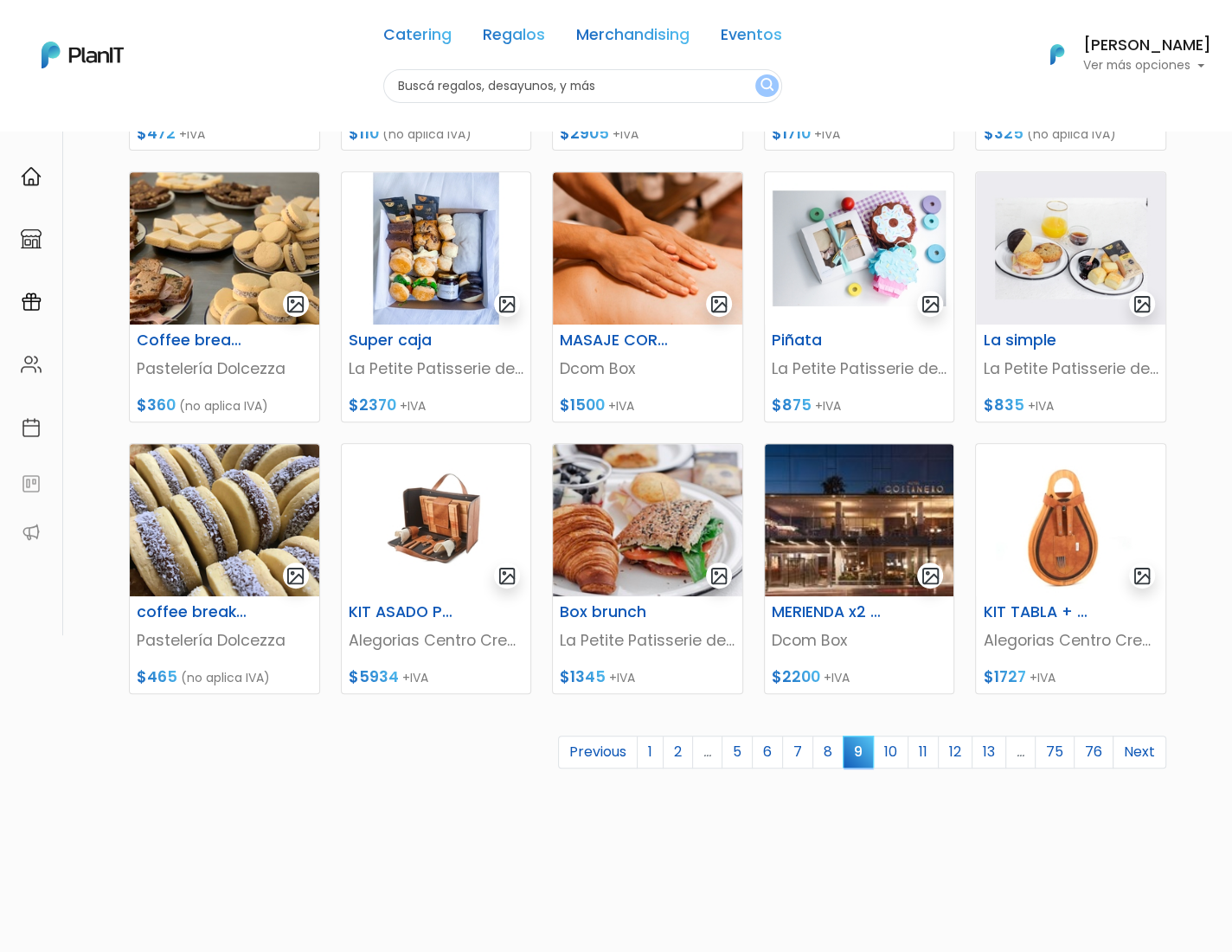
scroll to position [454, 0]
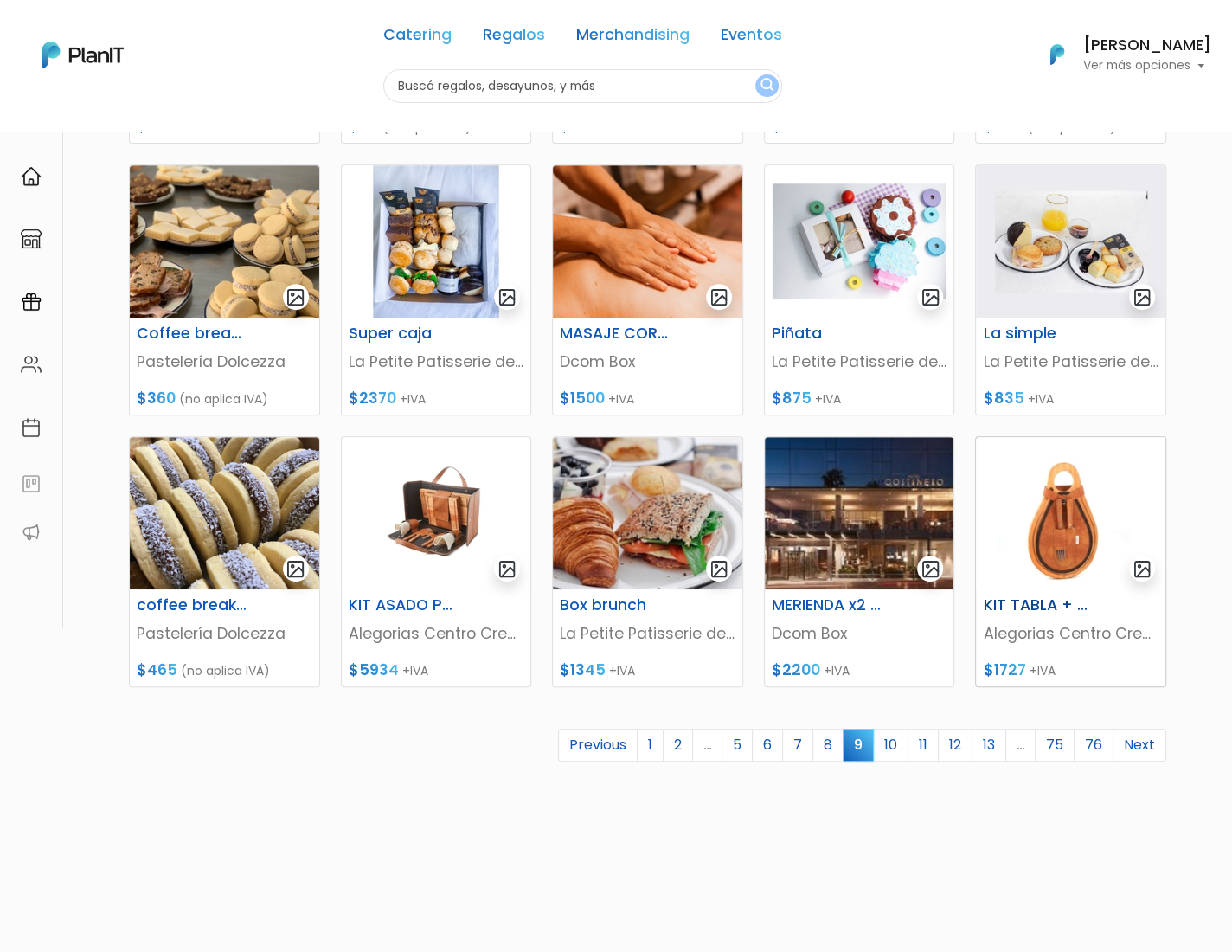
click at [1031, 606] on h6 "KIT TABLA + CUBIERTOS" at bounding box center [1039, 605] width 131 height 18
click at [891, 736] on link "10" at bounding box center [890, 745] width 36 height 33
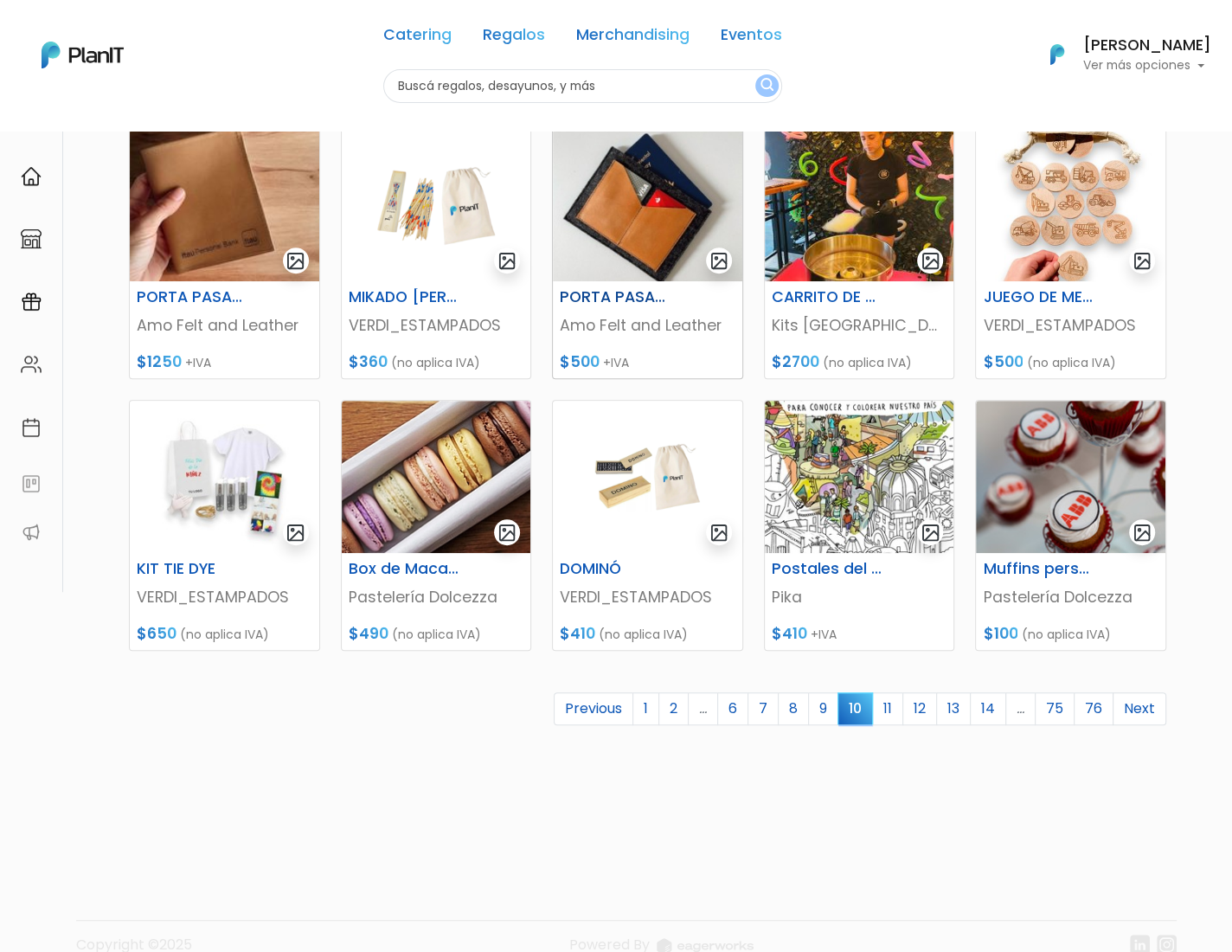
scroll to position [499, 0]
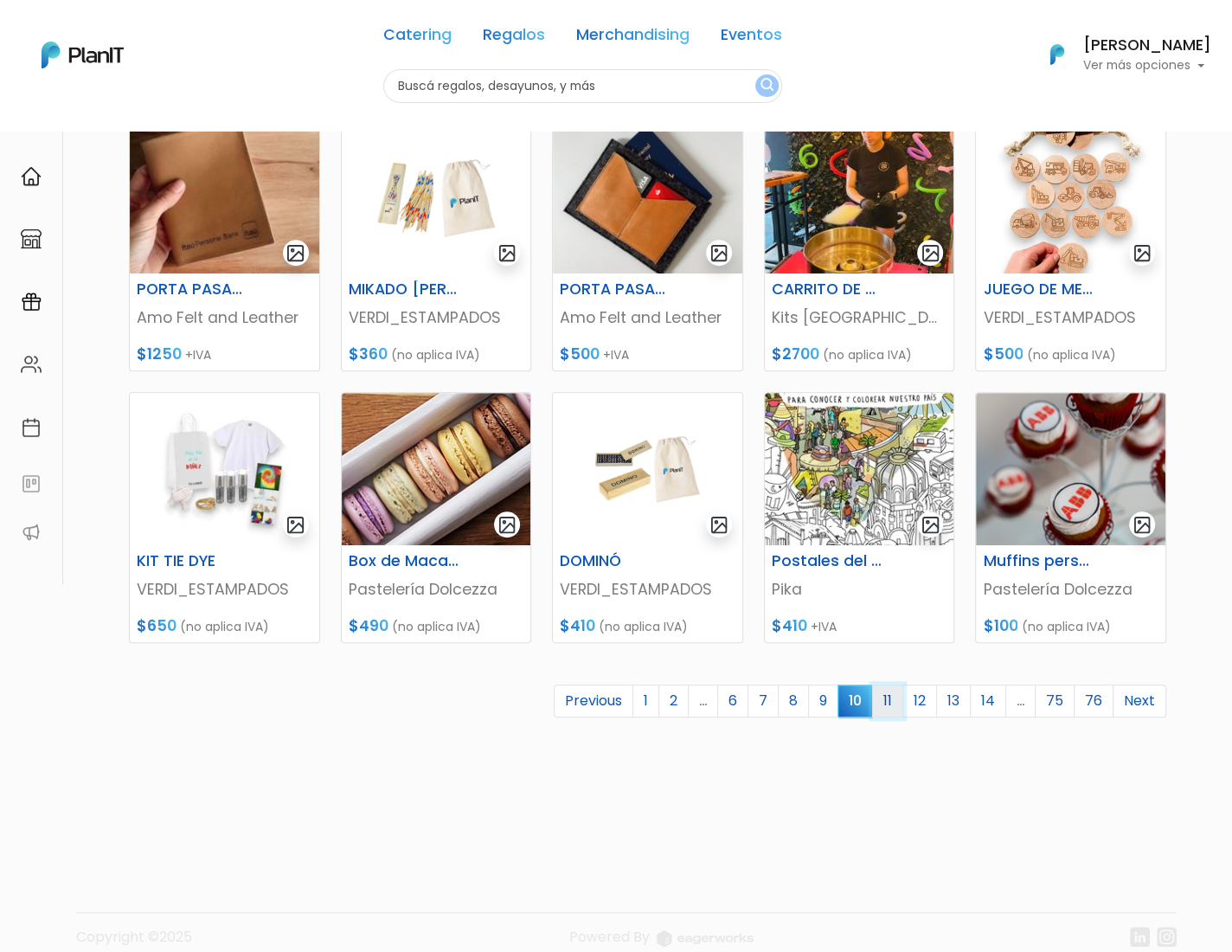
click at [896, 692] on link "11" at bounding box center [887, 701] width 31 height 33
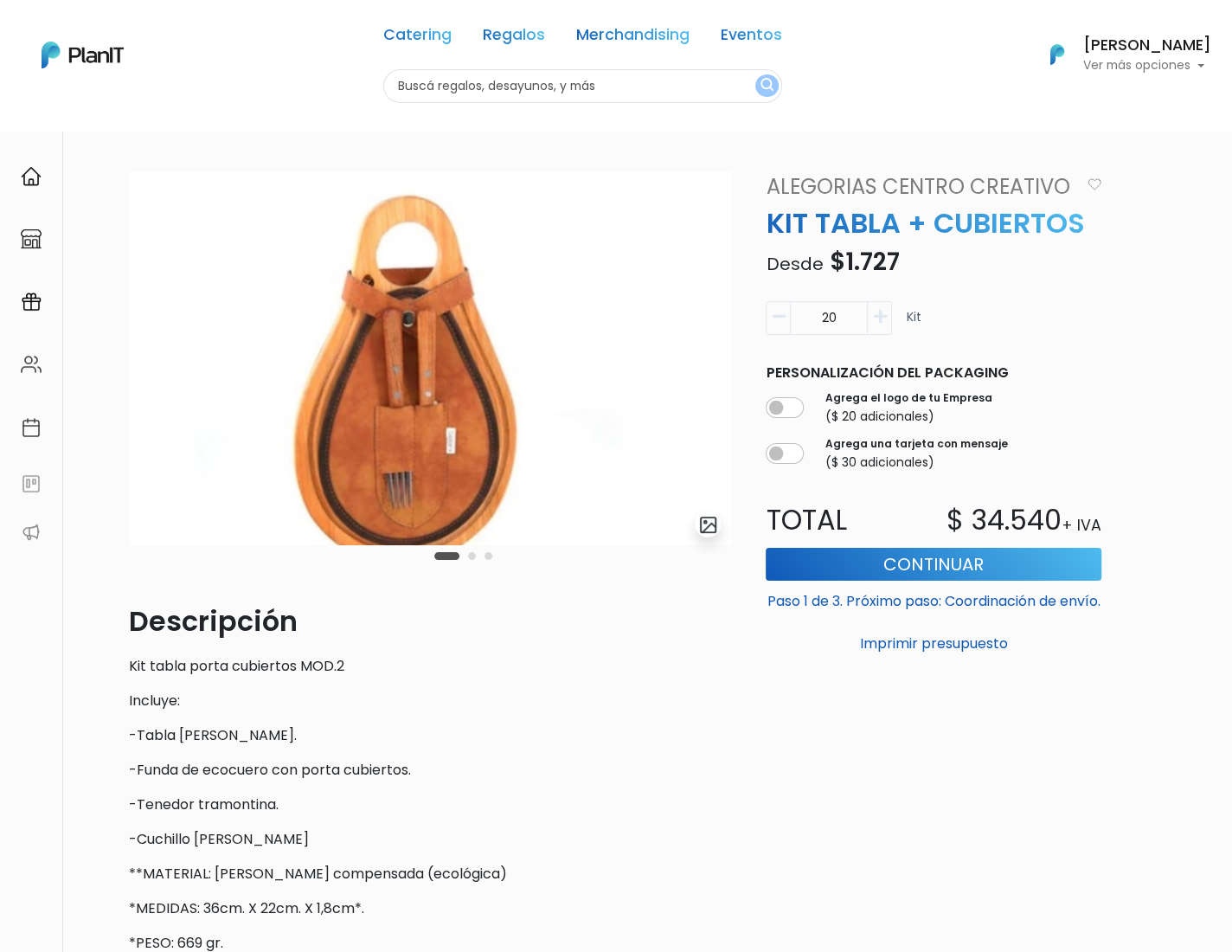
click at [474, 554] on button "Carousel Page 2" at bounding box center [472, 556] width 8 height 8
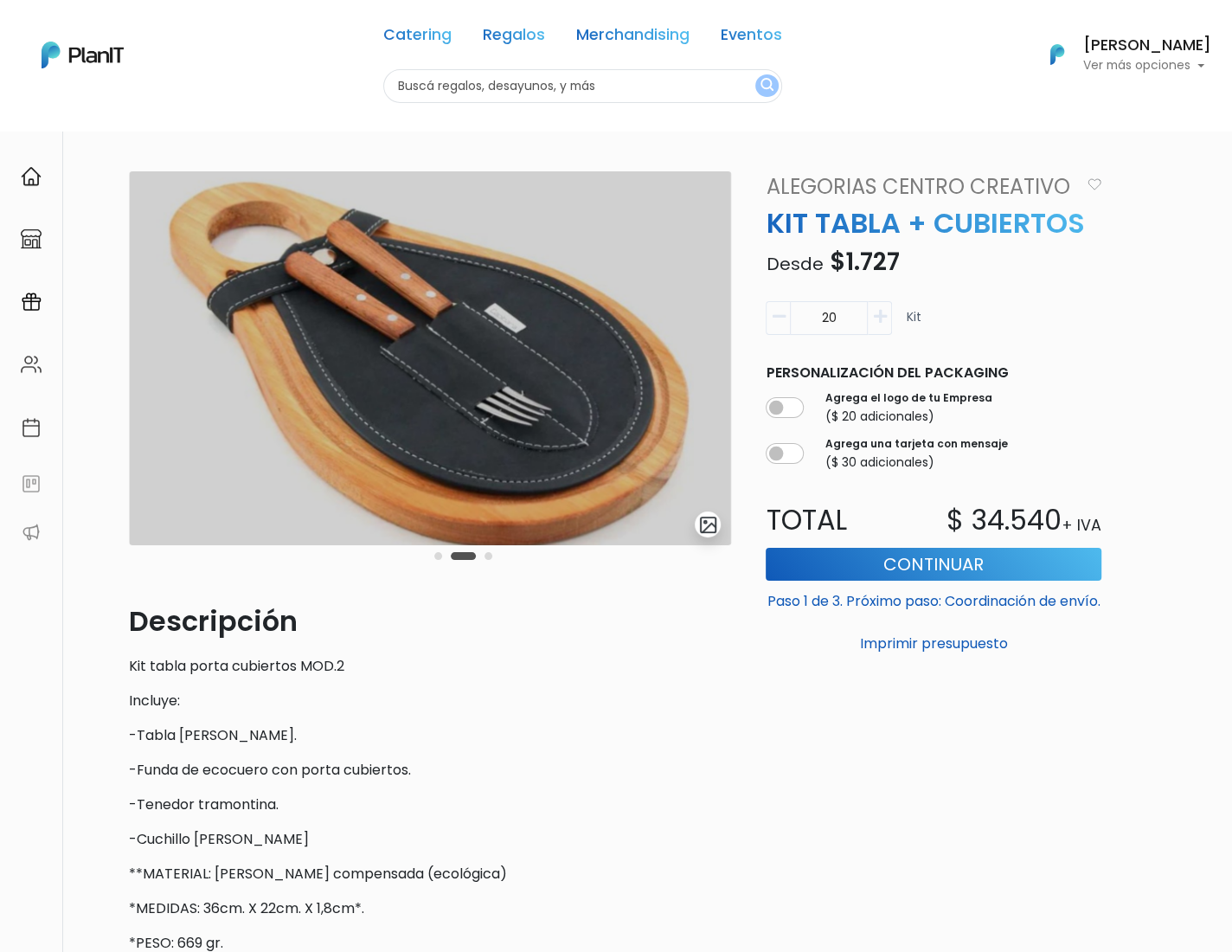
click at [489, 557] on button "Carousel Page 3" at bounding box center [489, 556] width 8 height 8
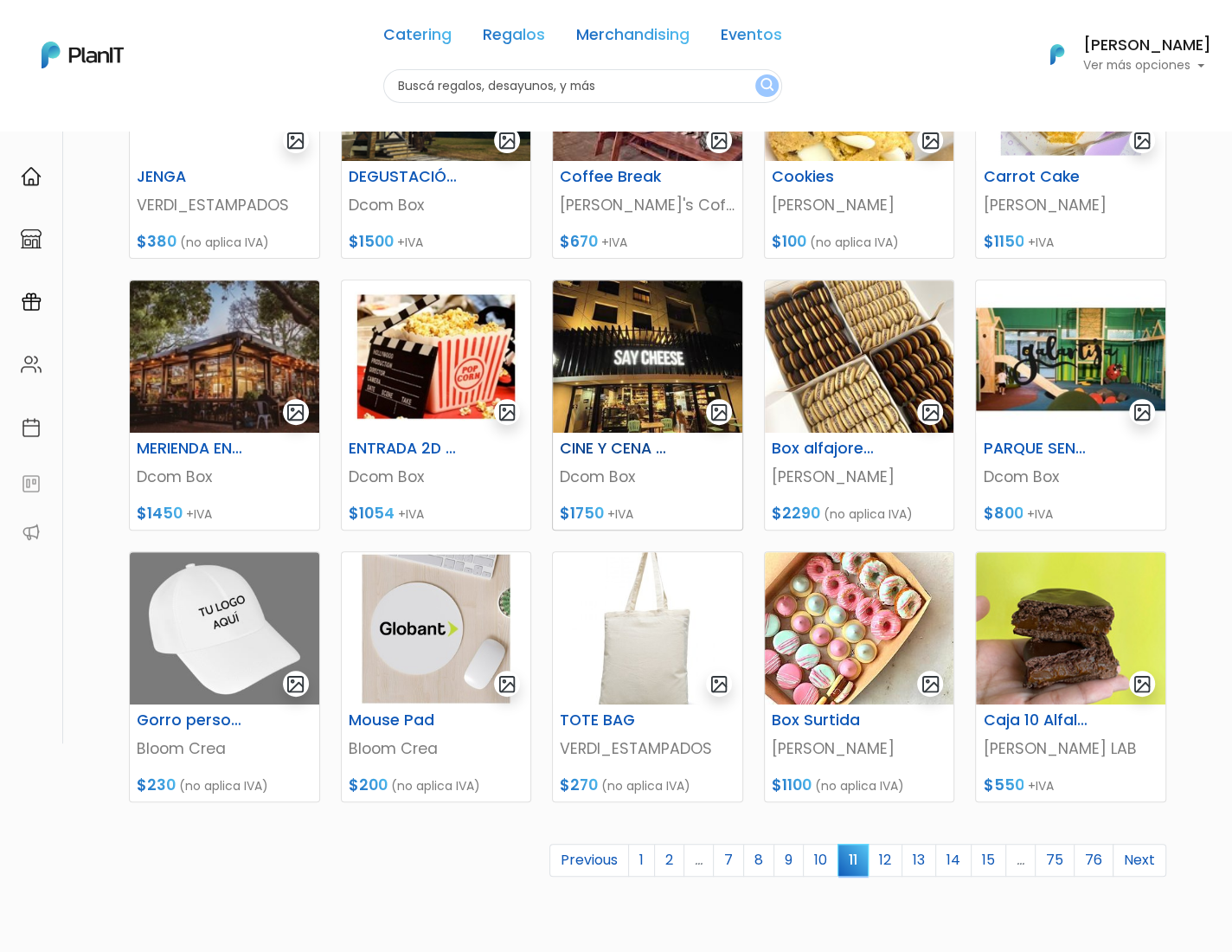
scroll to position [355, 0]
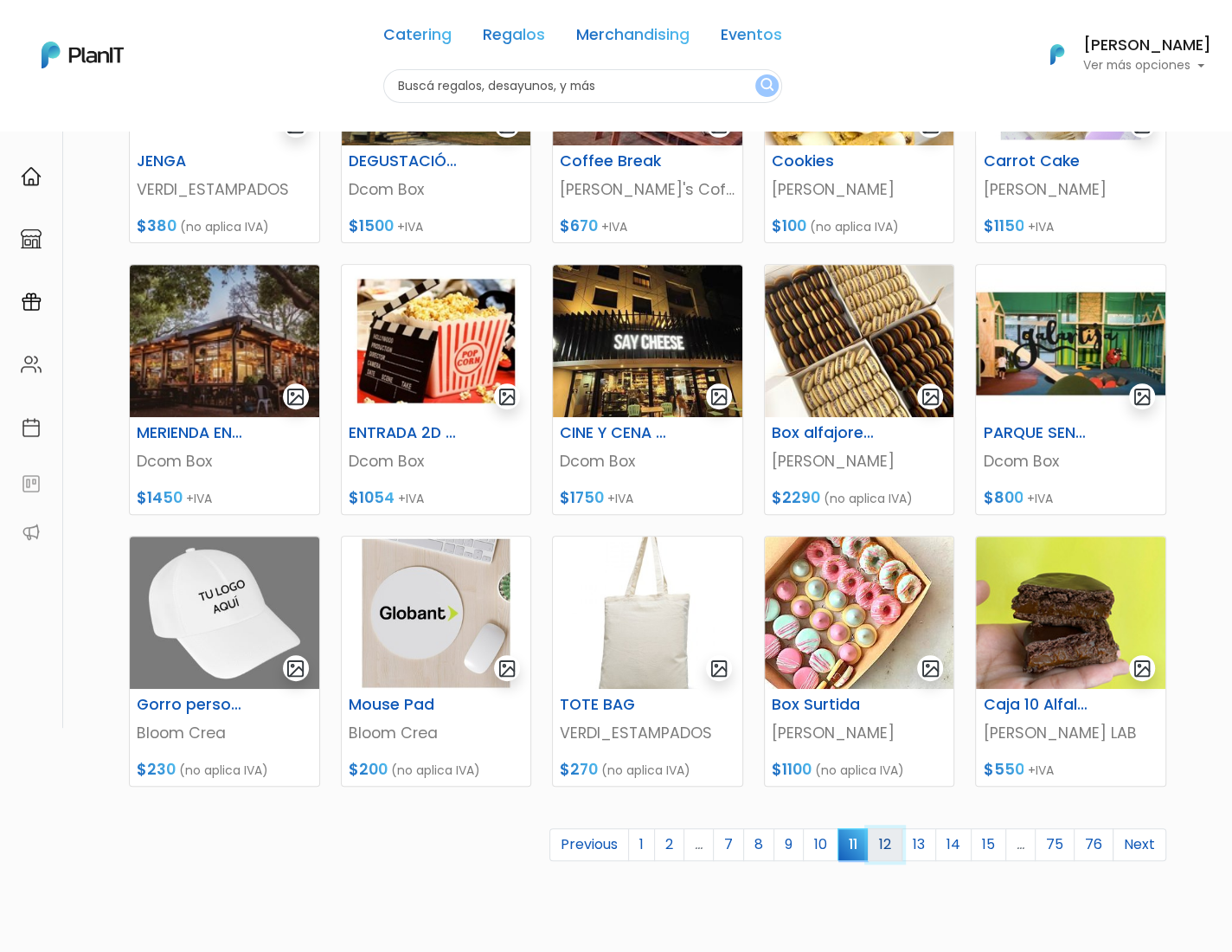
click at [891, 844] on link "12" at bounding box center [886, 845] width 35 height 33
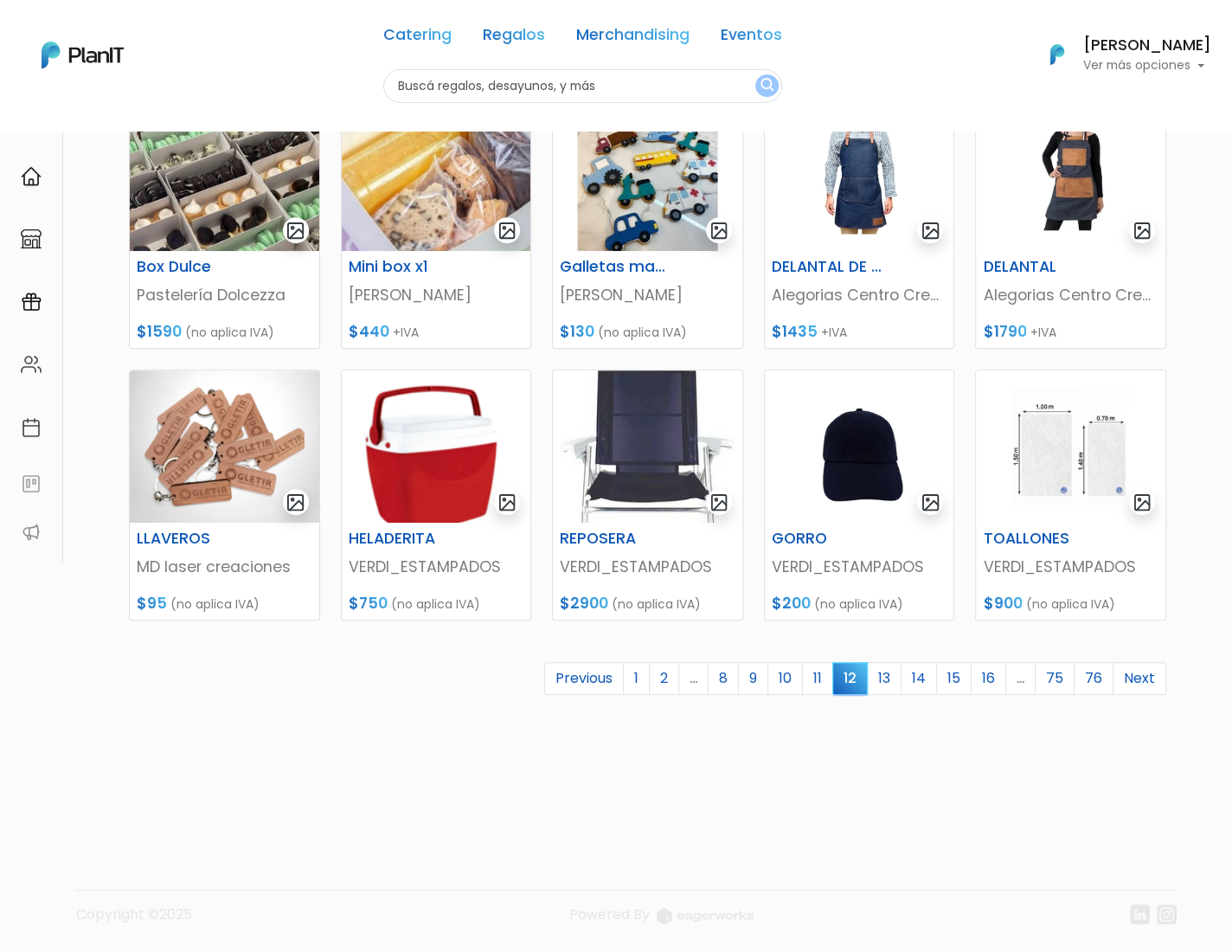
scroll to position [527, 0]
click at [888, 674] on link "13" at bounding box center [885, 679] width 35 height 33
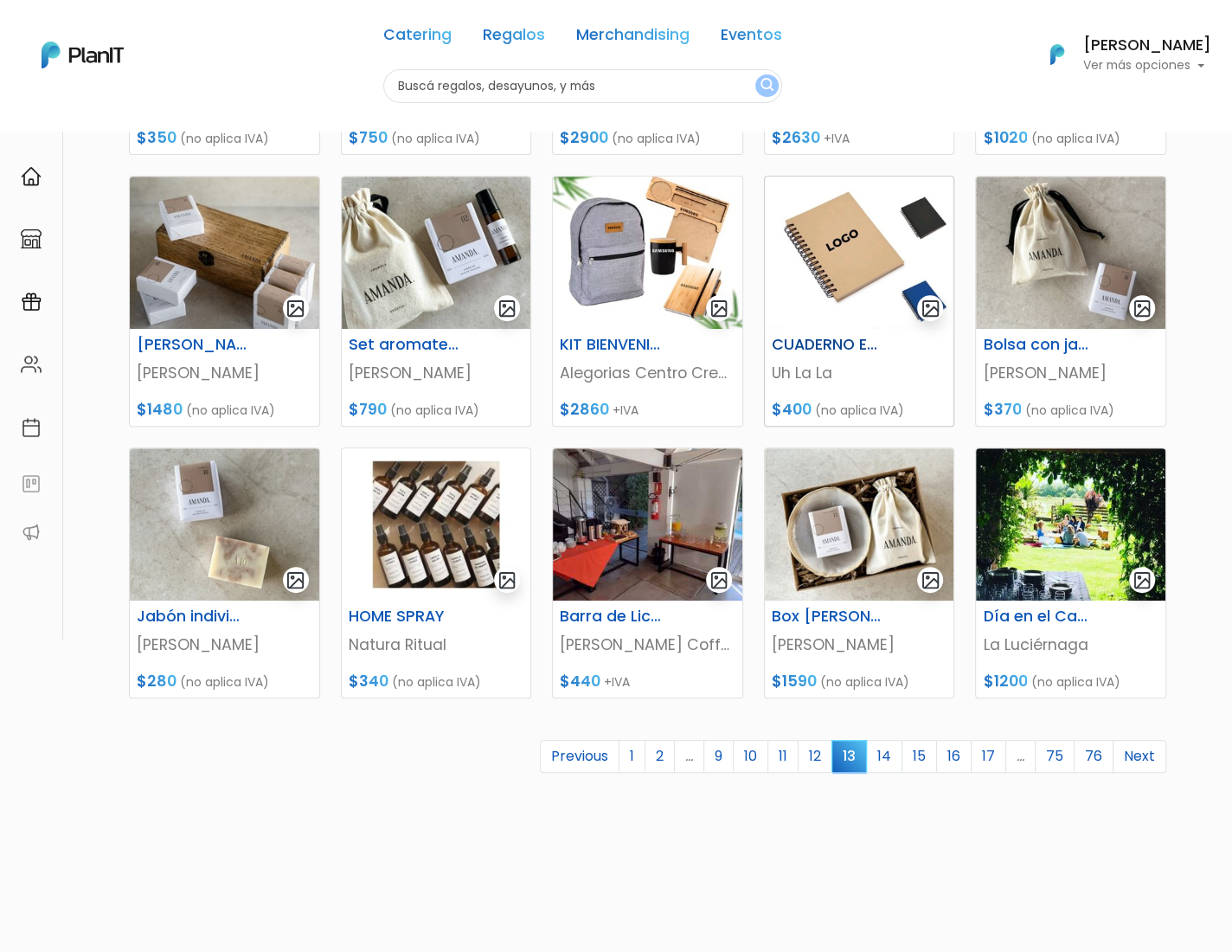
scroll to position [527, 0]
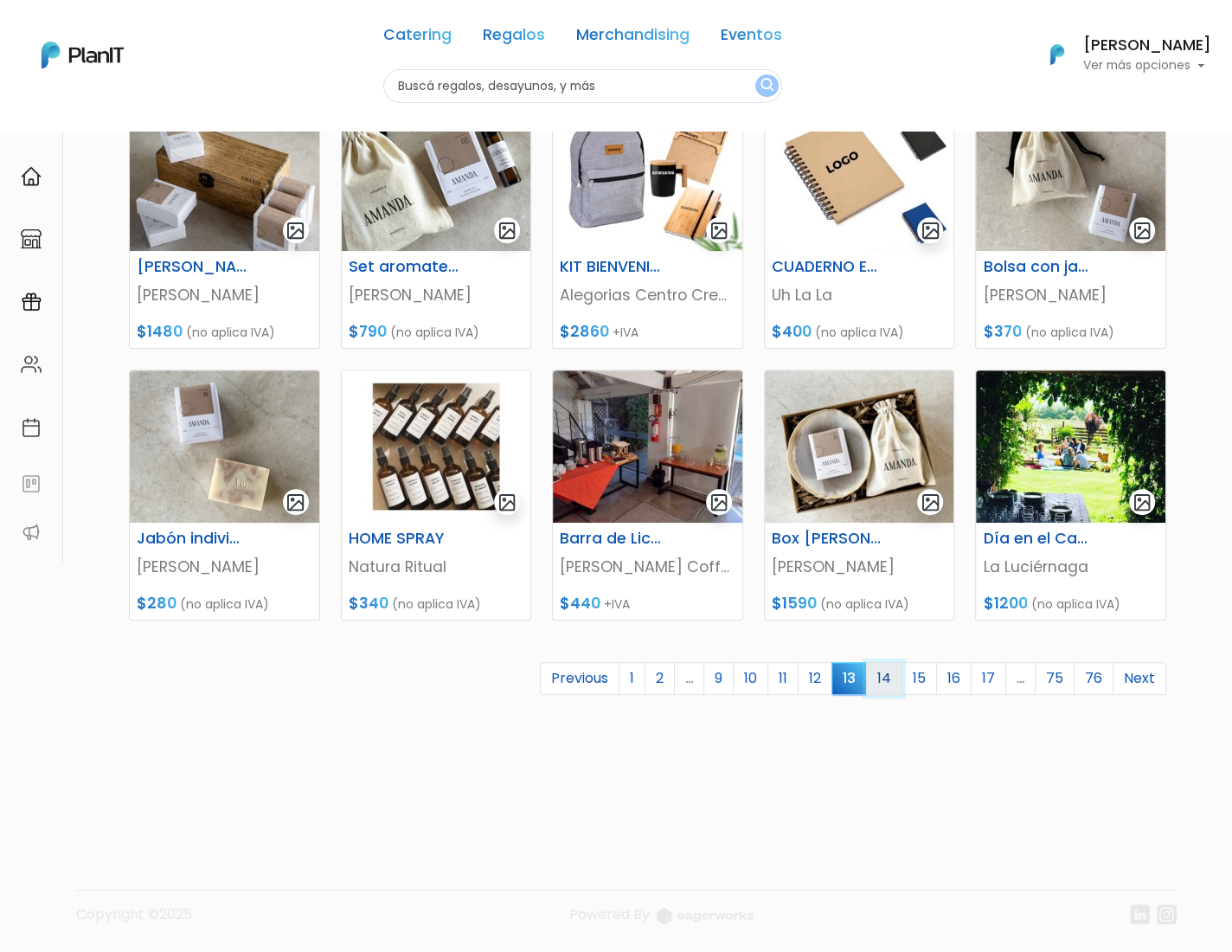
click at [893, 669] on link "14" at bounding box center [885, 679] width 37 height 33
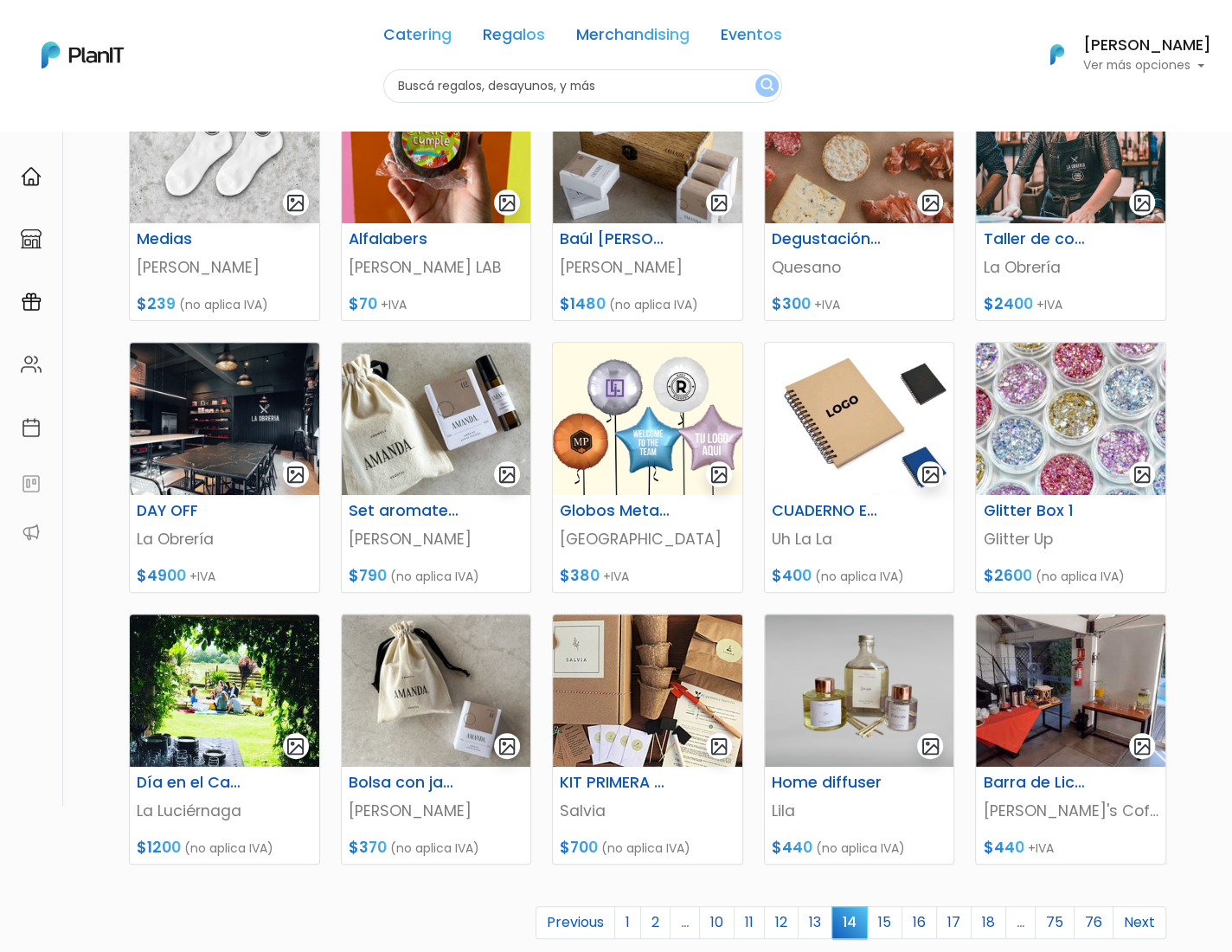
scroll to position [282, 0]
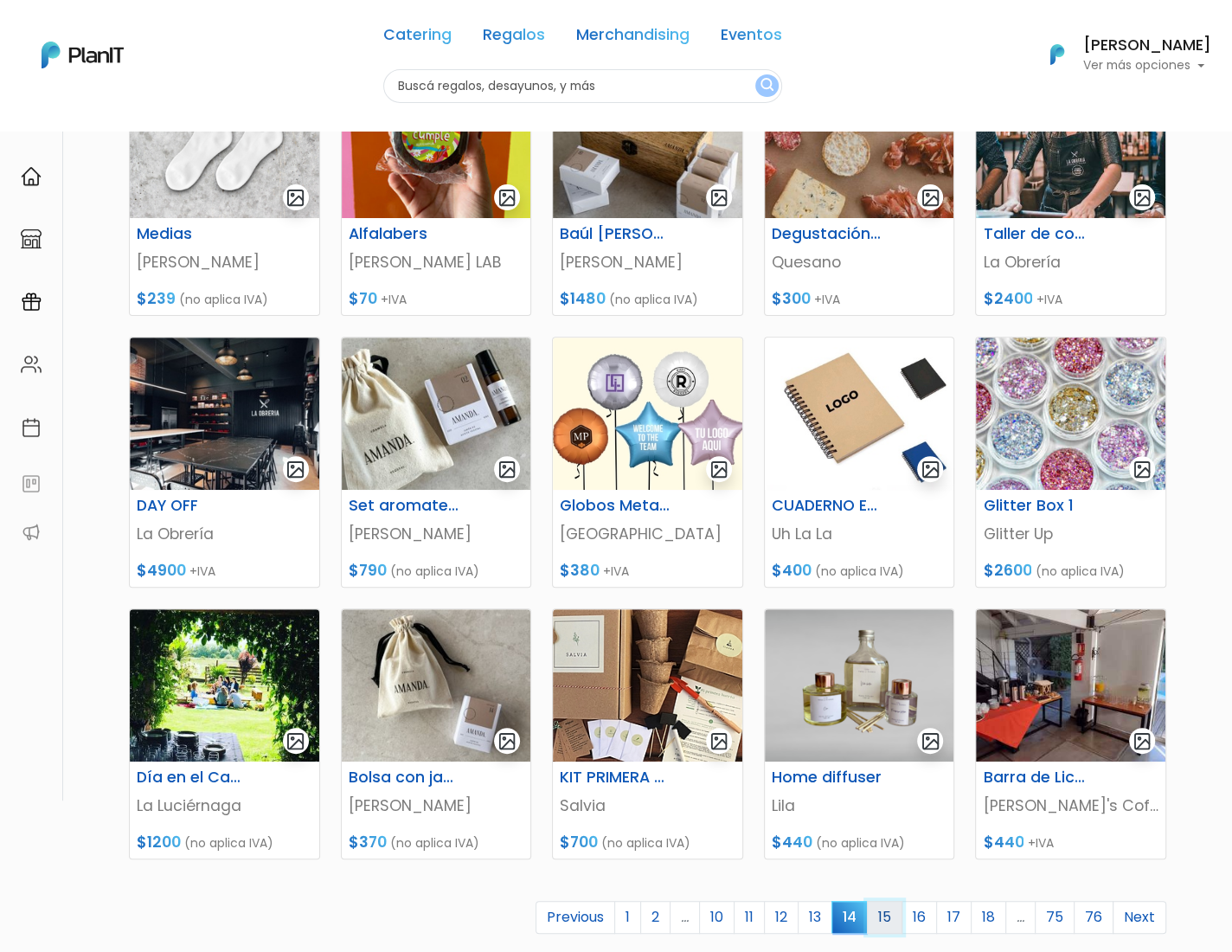
click at [891, 905] on link "15" at bounding box center [885, 917] width 36 height 33
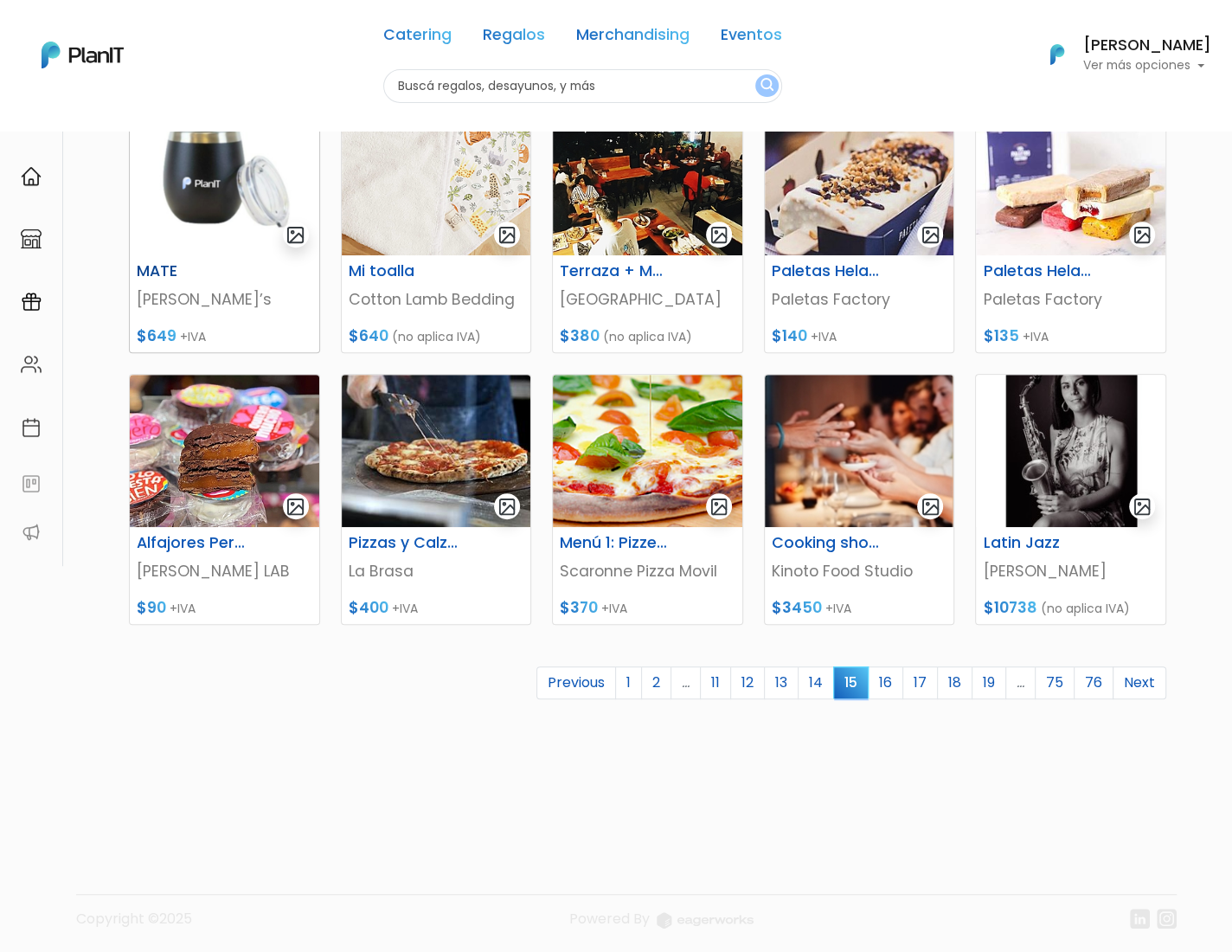
scroll to position [524, 0]
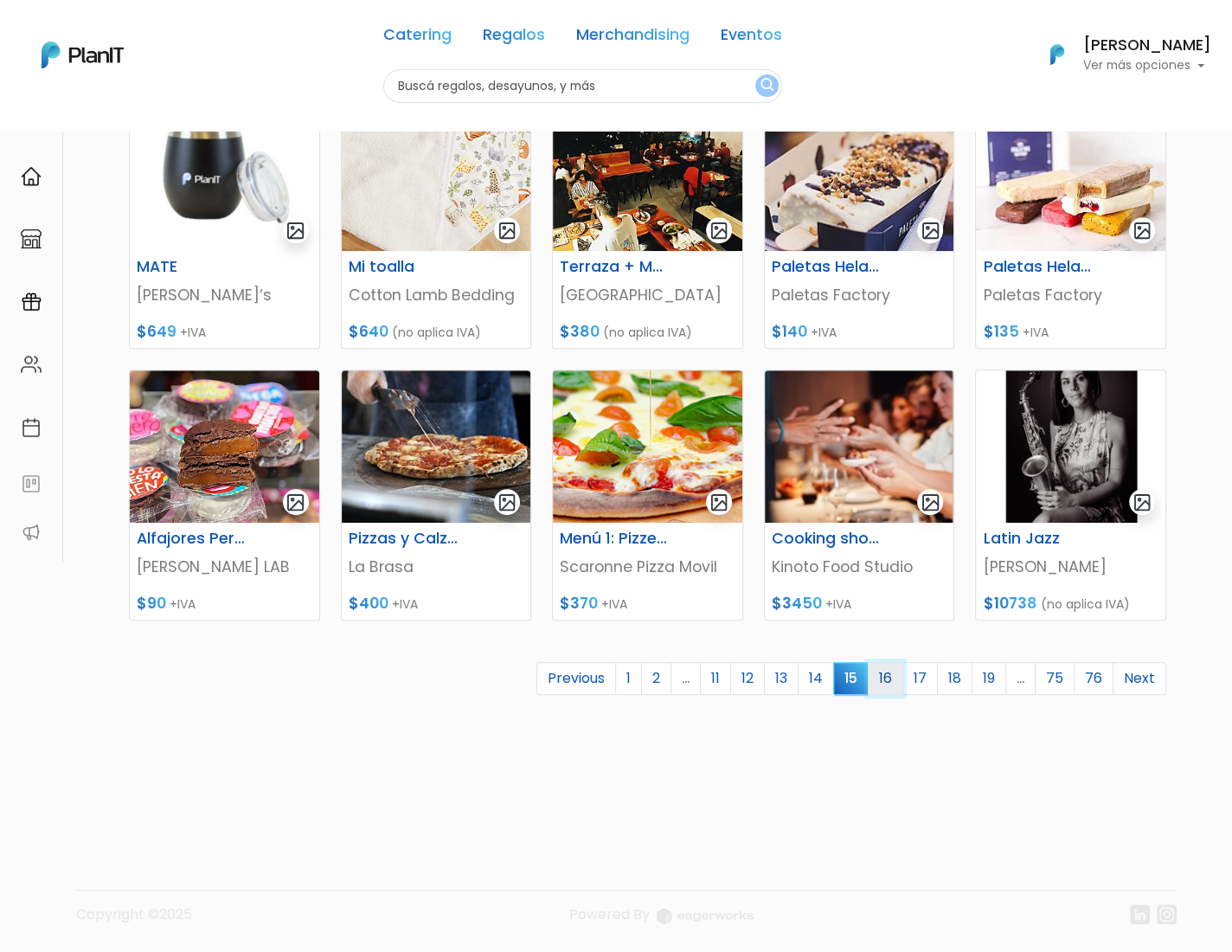
click at [889, 670] on link "16" at bounding box center [886, 679] width 36 height 33
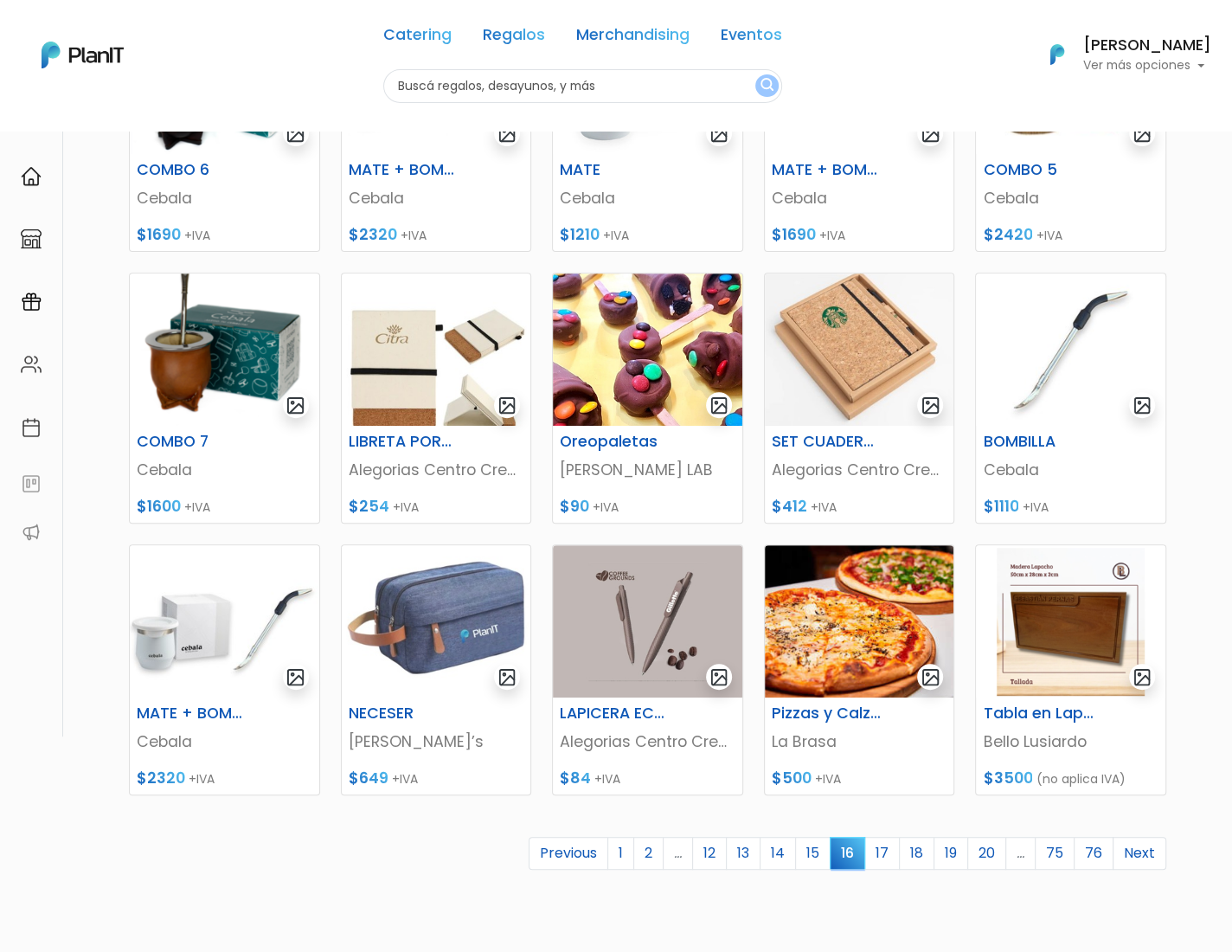
scroll to position [362, 0]
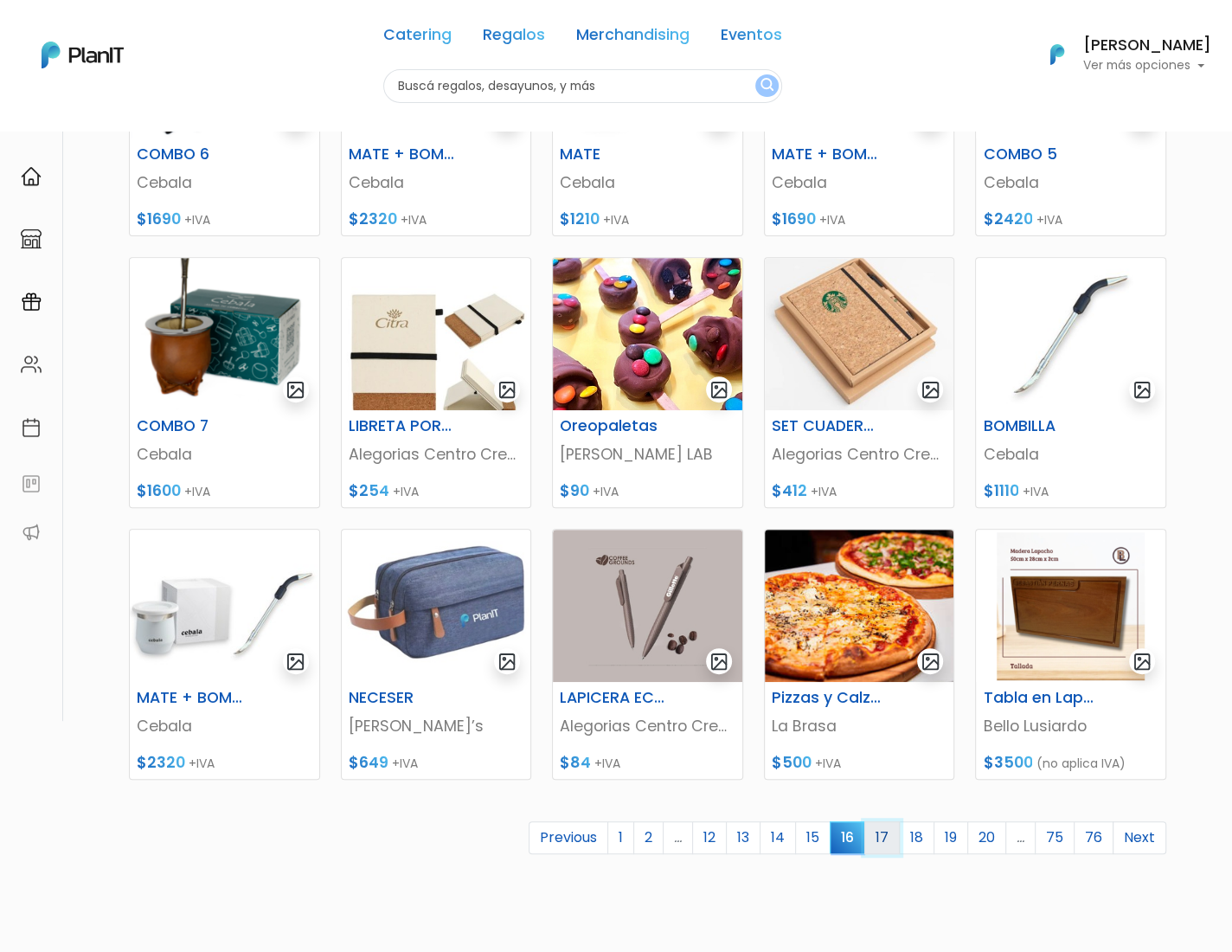
click at [886, 837] on link "17" at bounding box center [882, 837] width 36 height 33
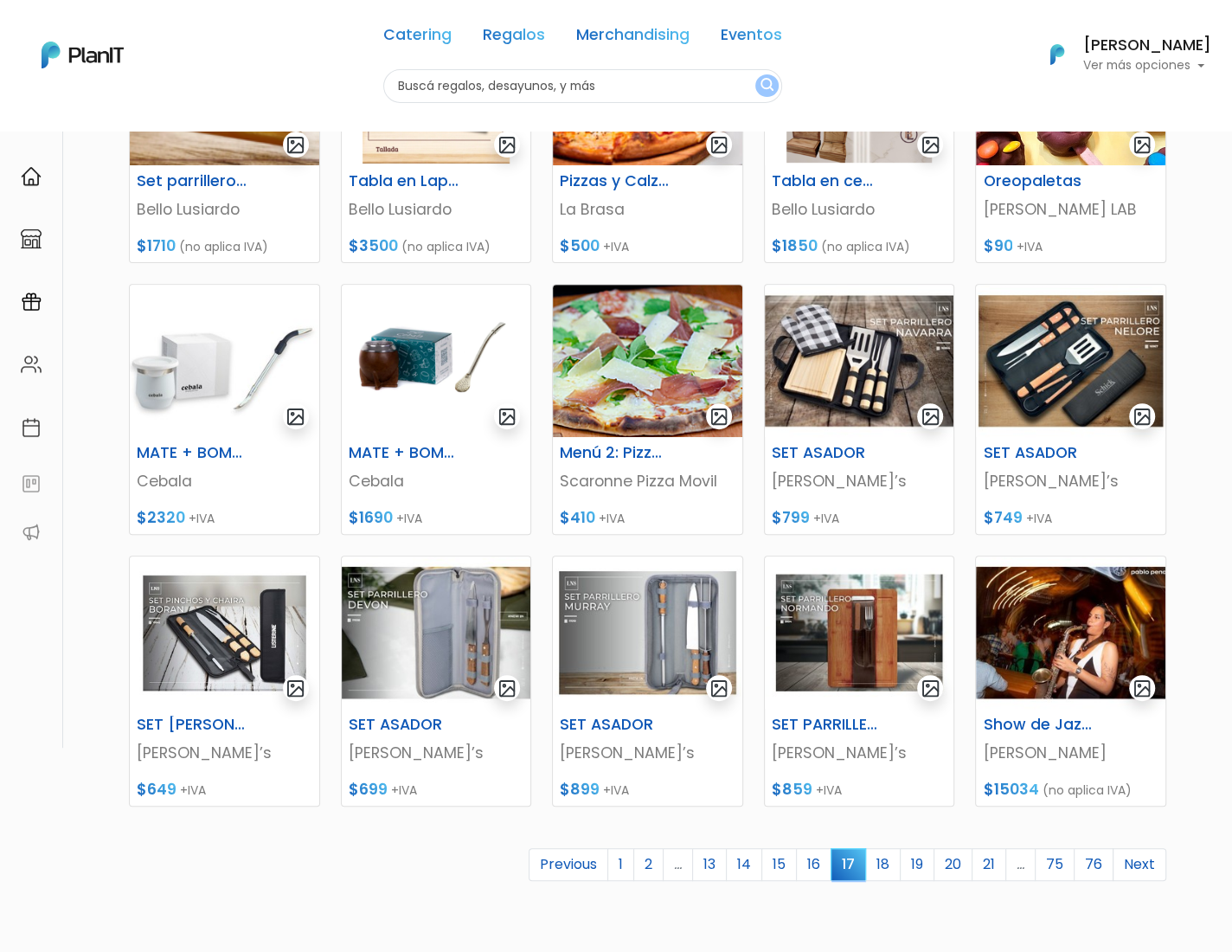
scroll to position [342, 0]
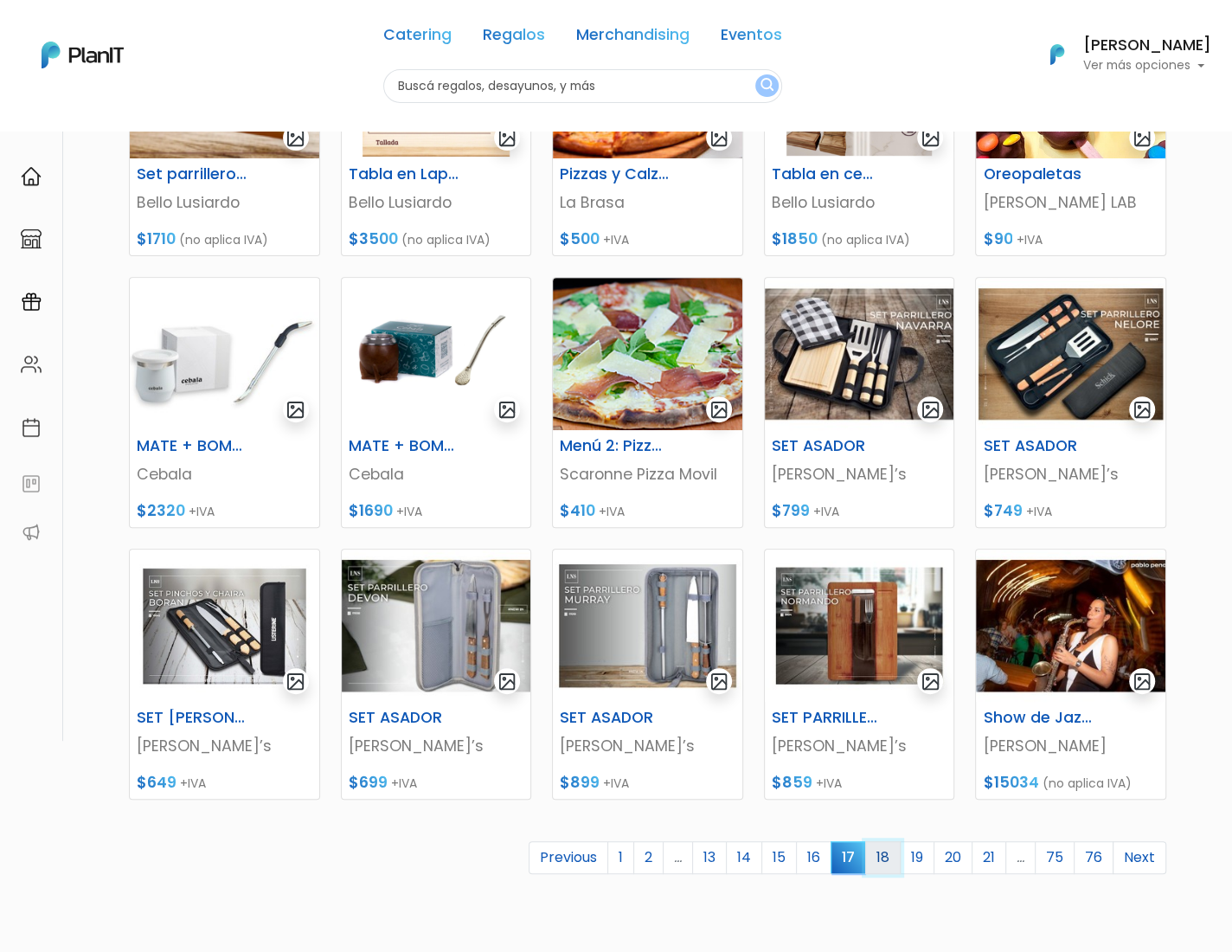
click at [887, 857] on link "18" at bounding box center [883, 858] width 36 height 33
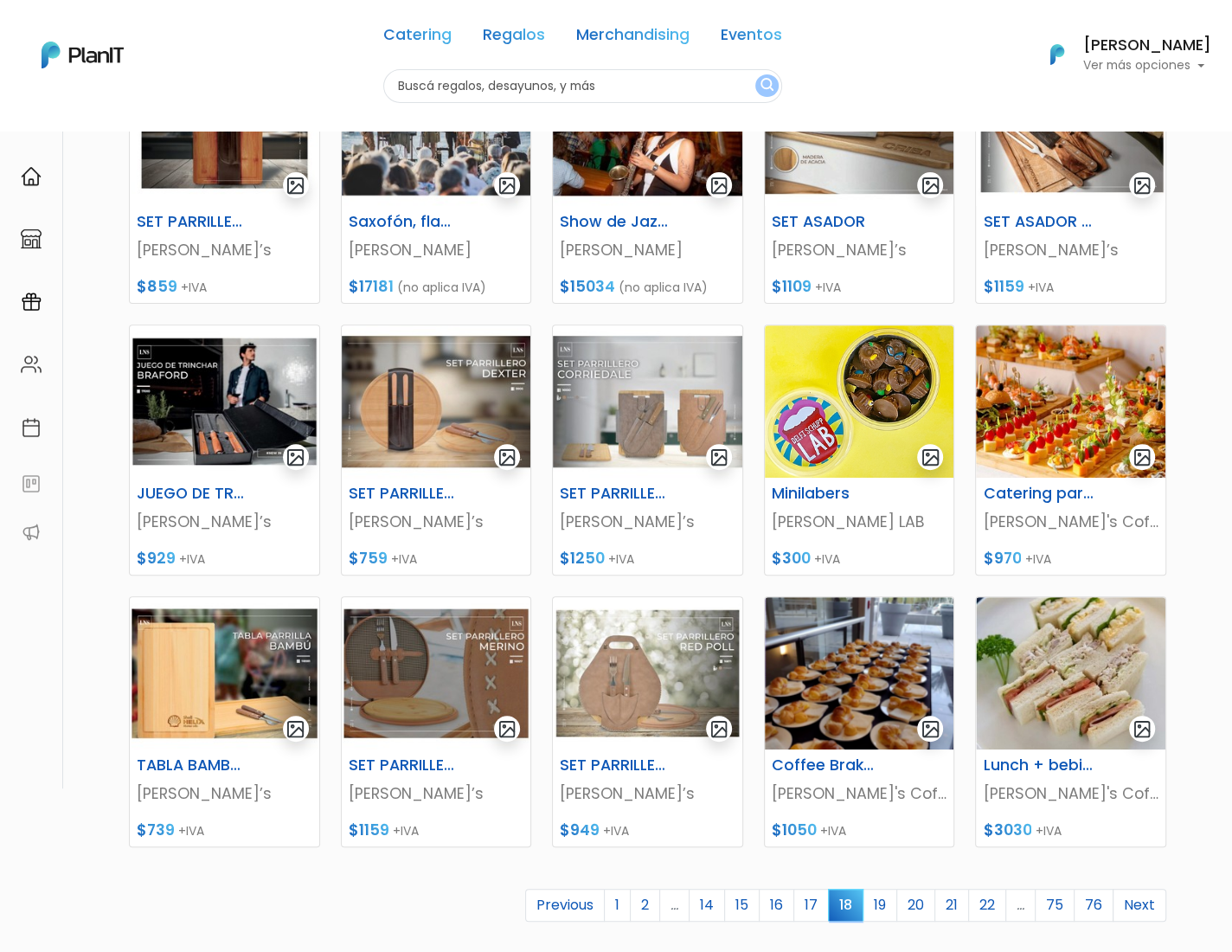
scroll to position [463, 0]
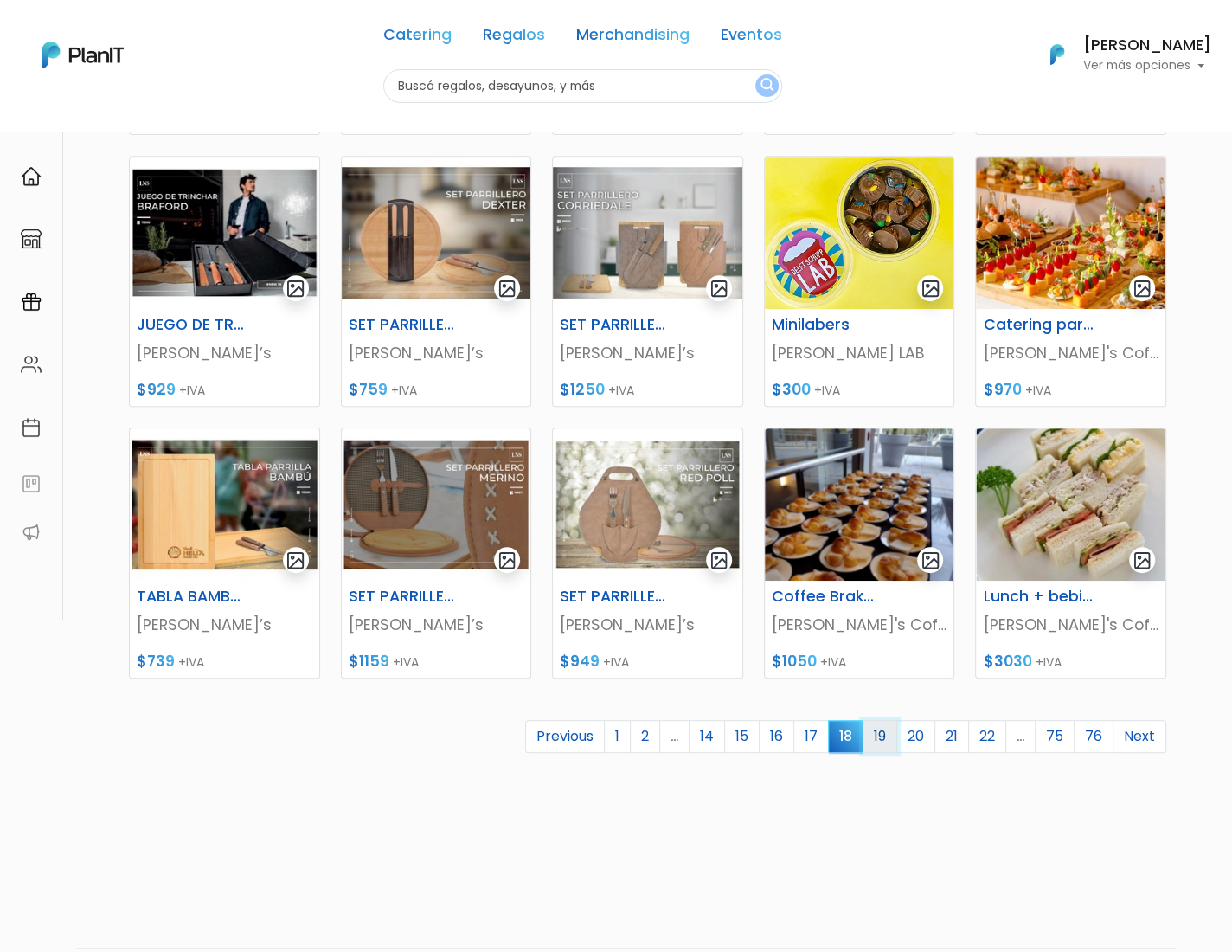
click at [889, 739] on link "19" at bounding box center [881, 736] width 35 height 33
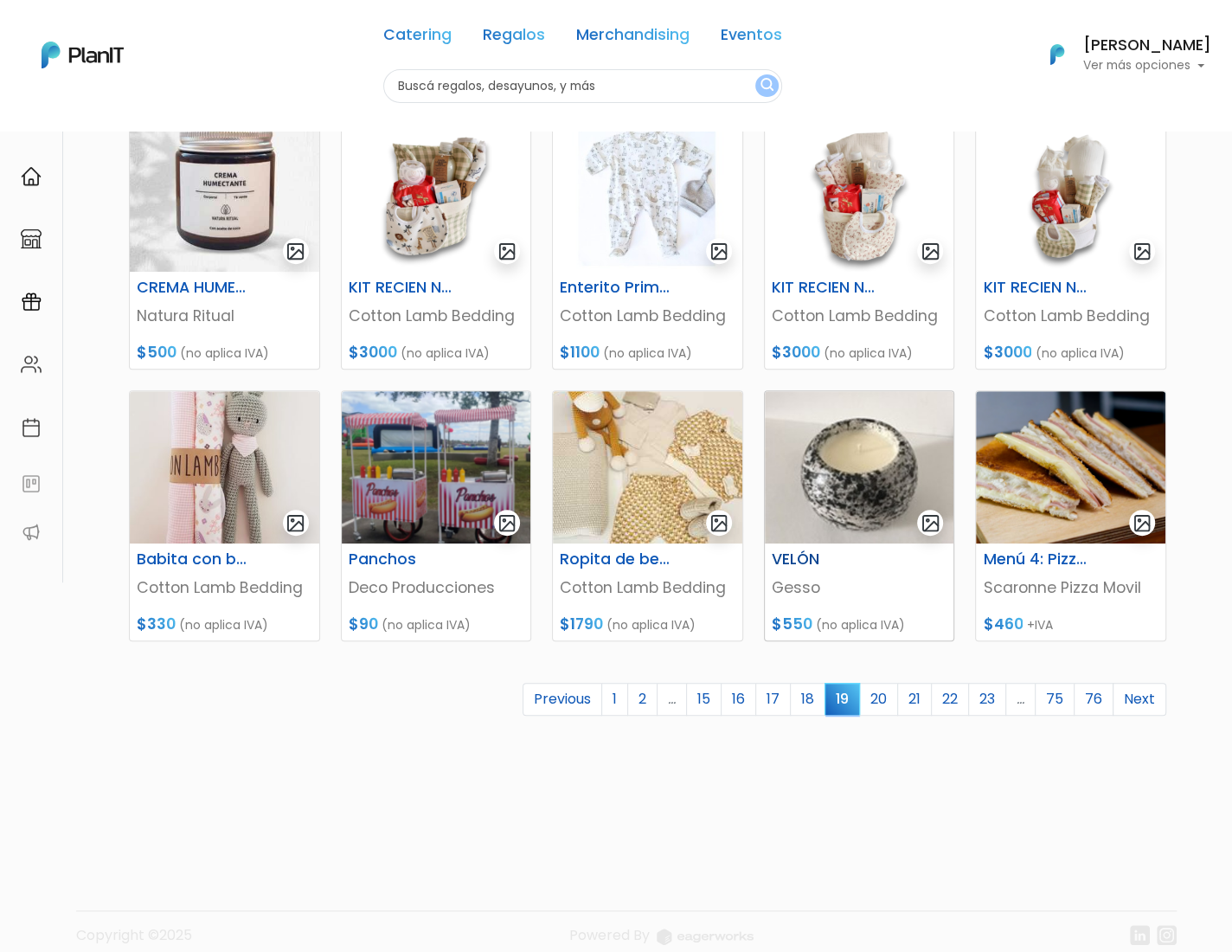
scroll to position [506, 0]
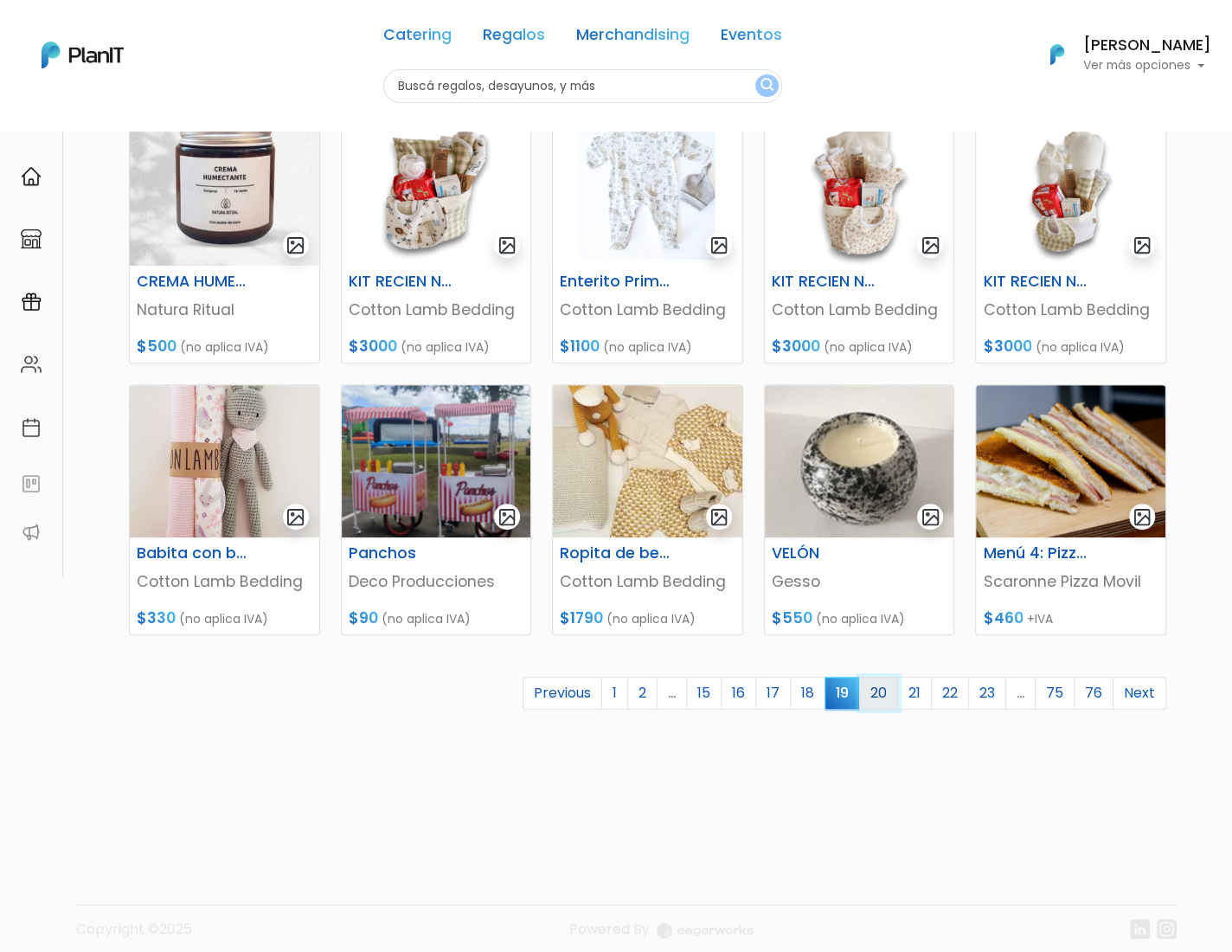
click at [886, 689] on link "20" at bounding box center [879, 693] width 38 height 33
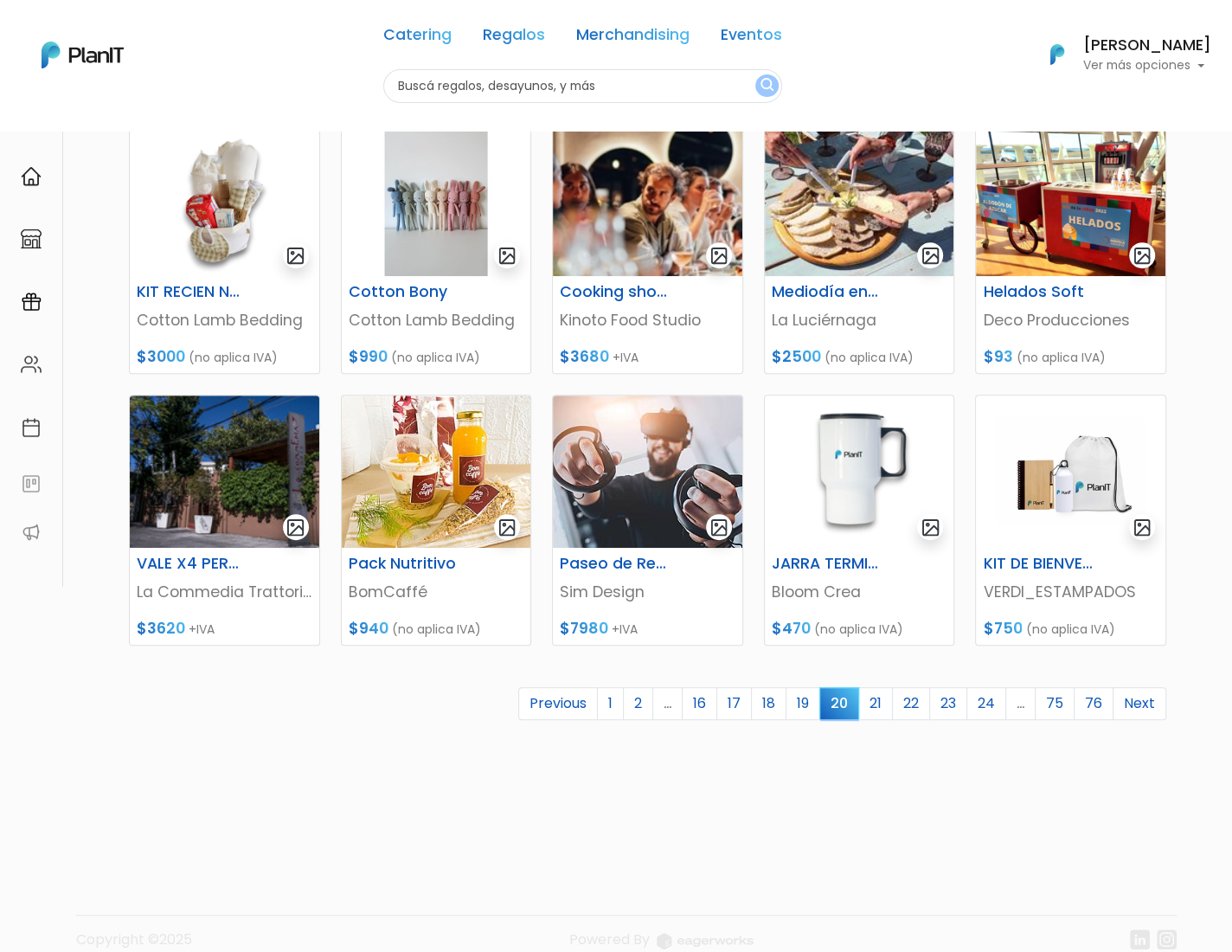
scroll to position [520, 0]
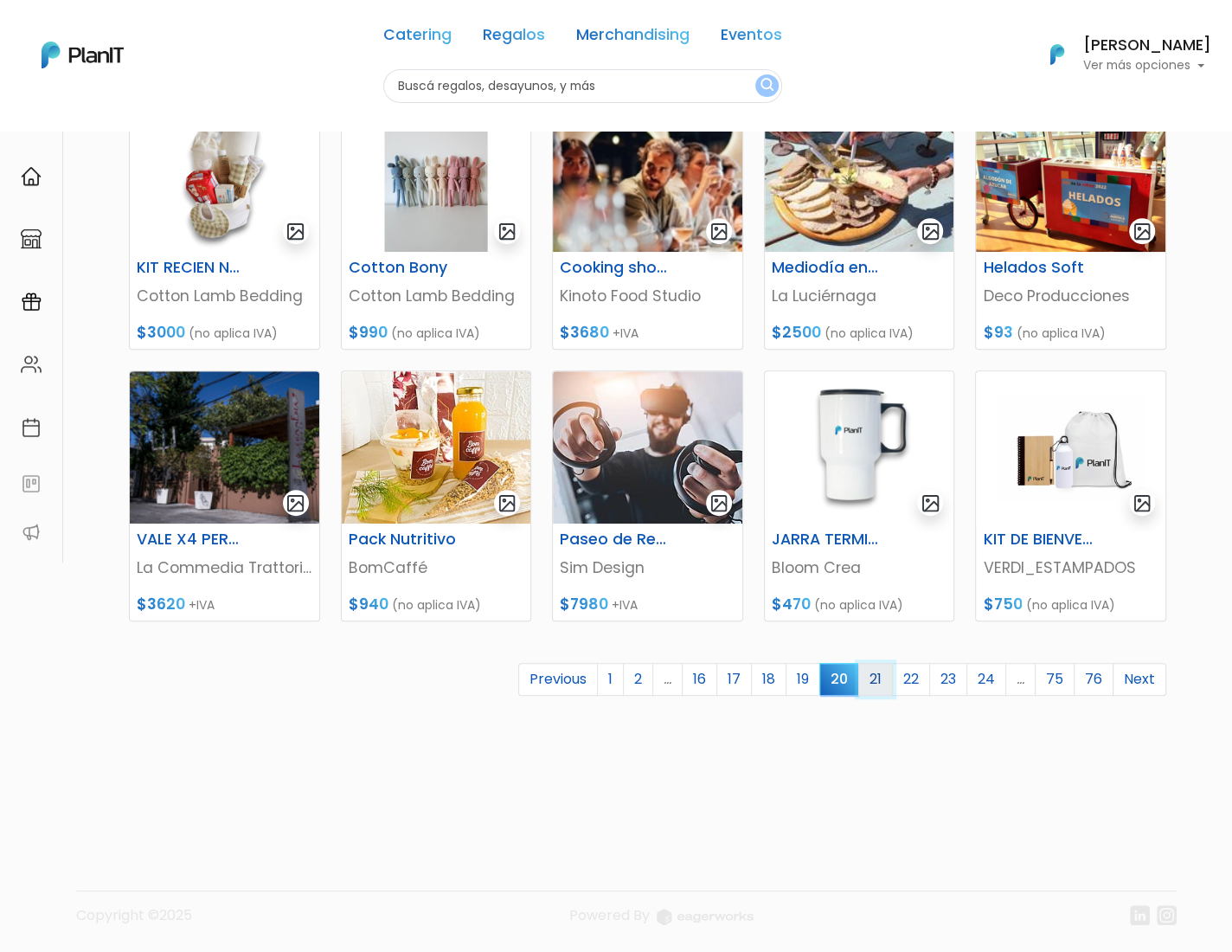
click at [891, 680] on link "21" at bounding box center [876, 680] width 35 height 33
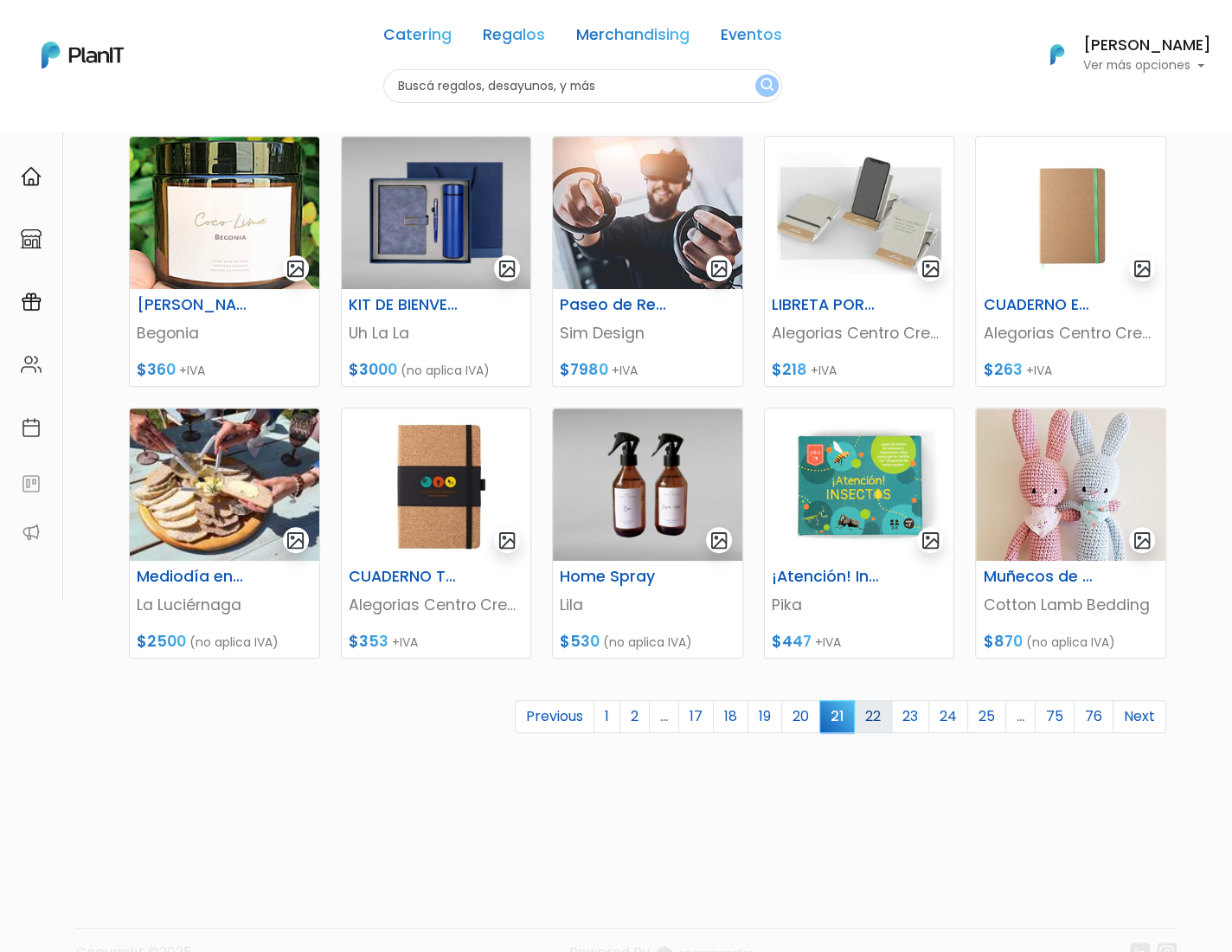
scroll to position [496, 0]
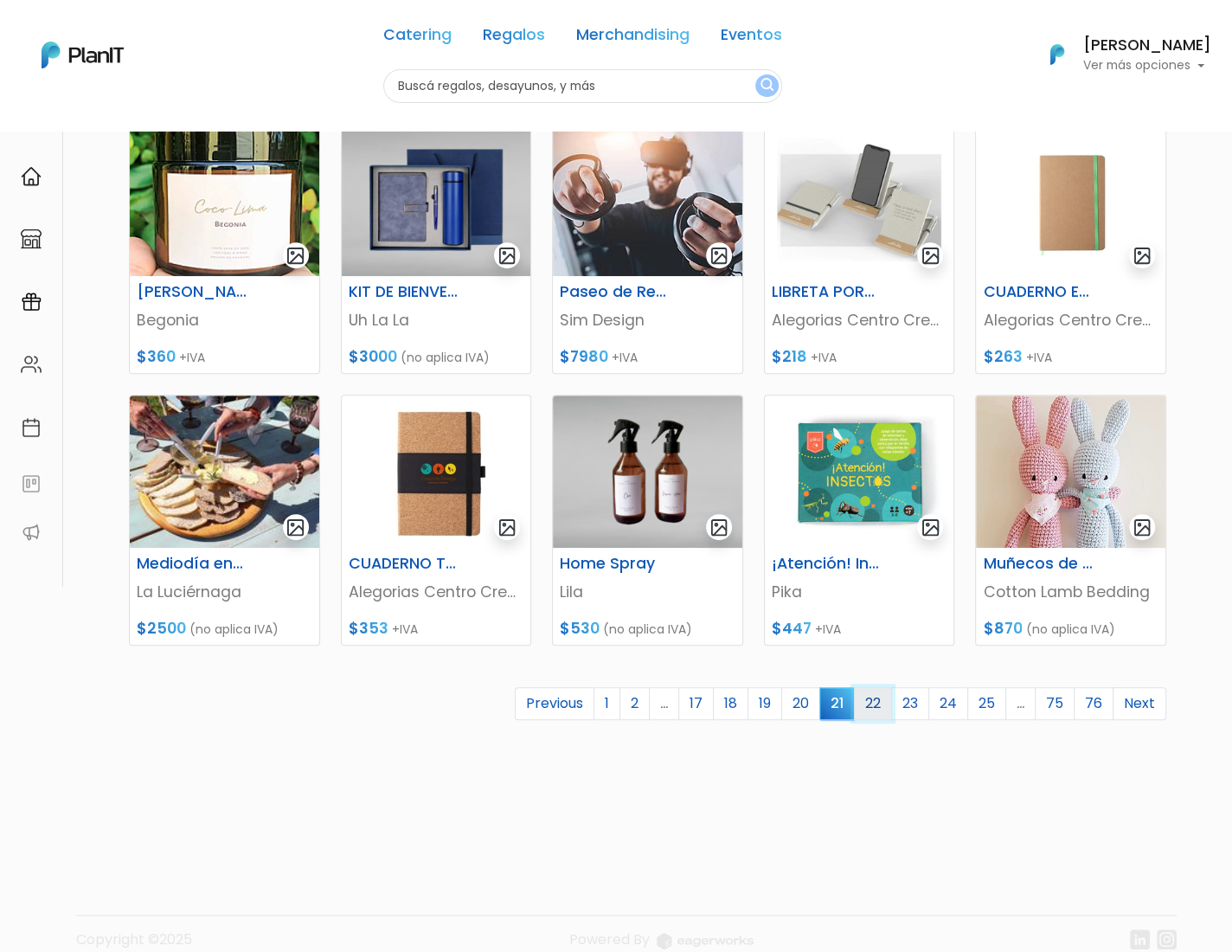
click at [892, 701] on link "22" at bounding box center [874, 704] width 38 height 33
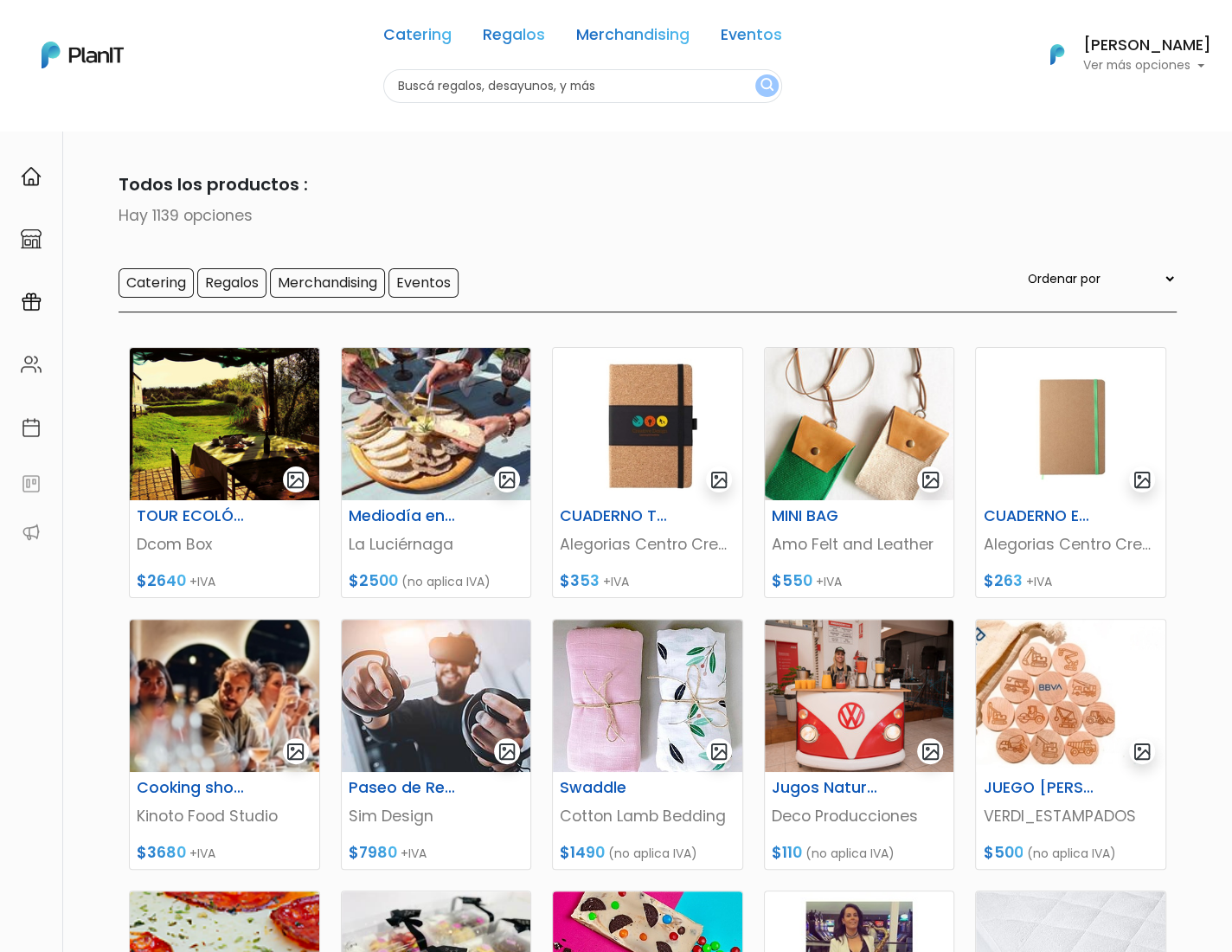
click at [93, 55] on img at bounding box center [82, 55] width 82 height 27
